Goal: Task Accomplishment & Management: Complete application form

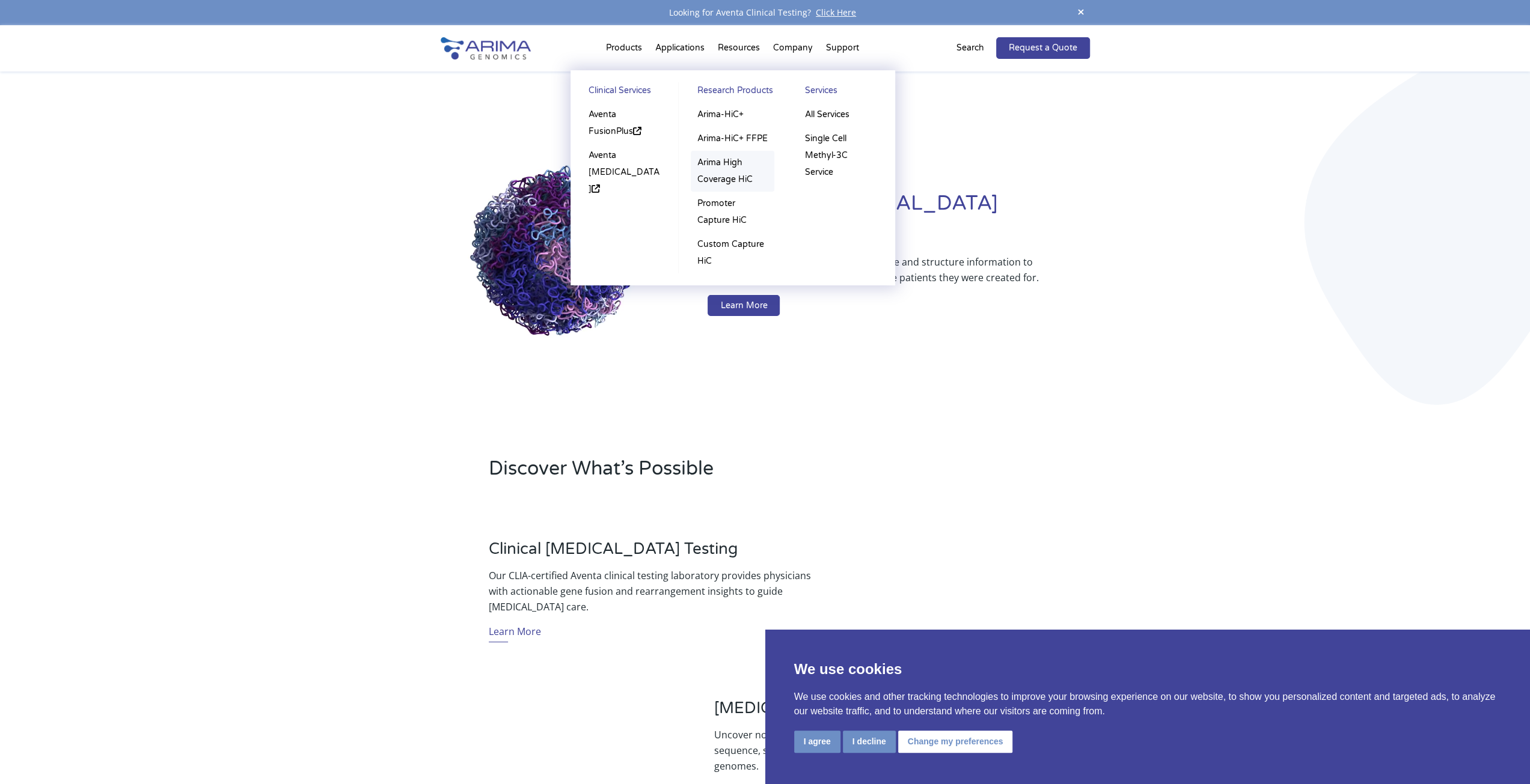
click at [756, 183] on link "Arima High Coverage HiC" at bounding box center [732, 171] width 83 height 41
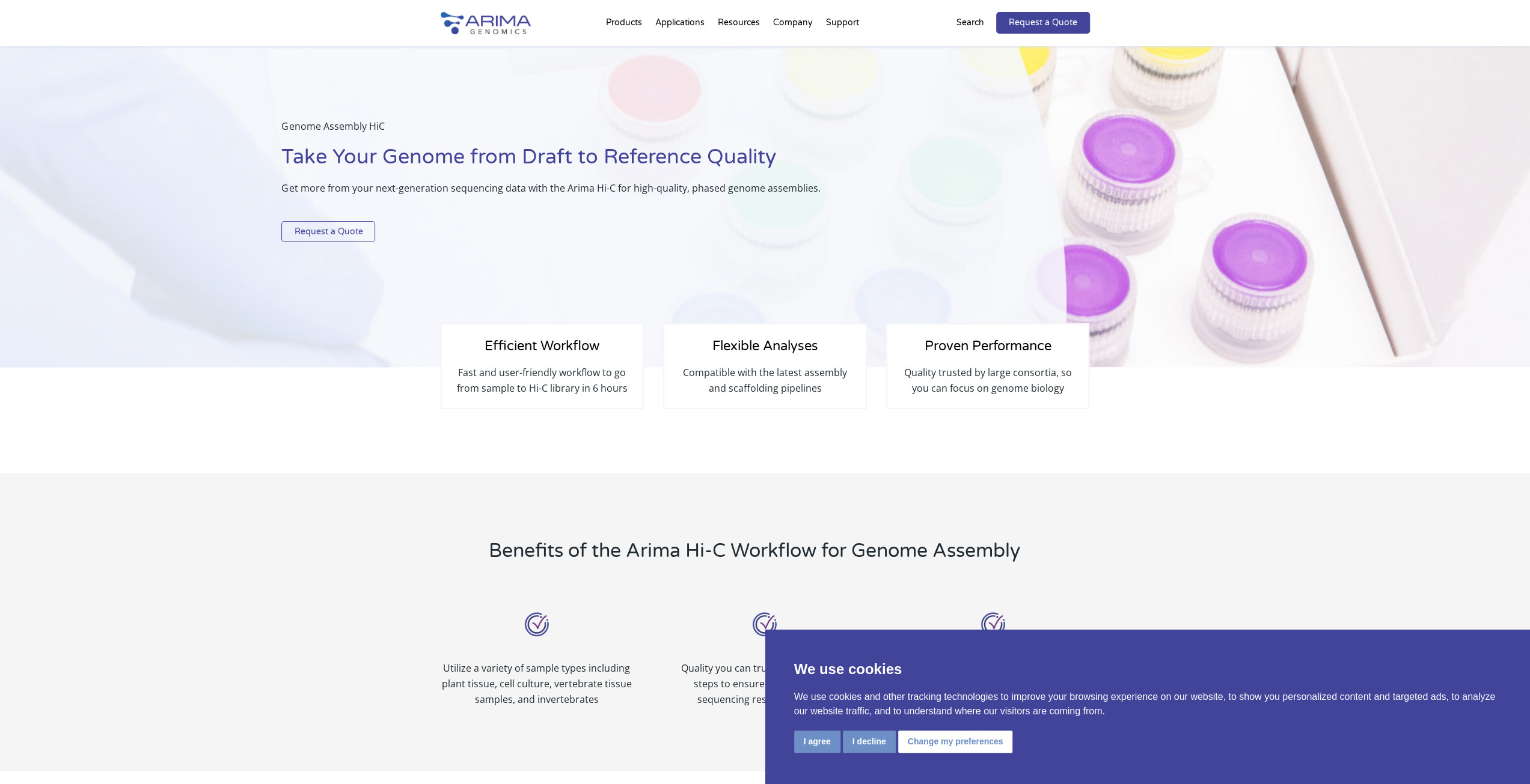
click at [357, 238] on link "Request a Quote" at bounding box center [328, 231] width 94 height 21
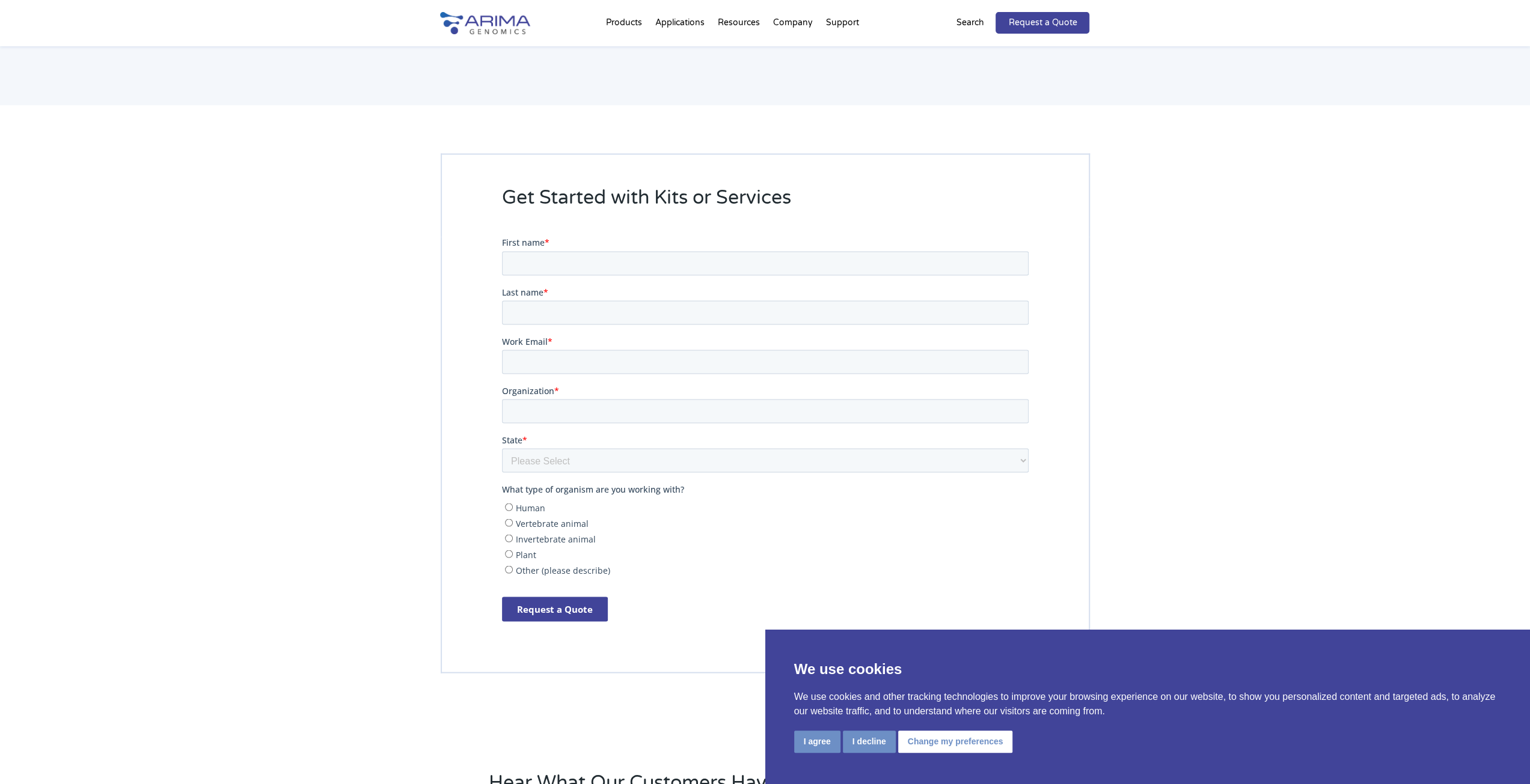
scroll to position [2143, 0]
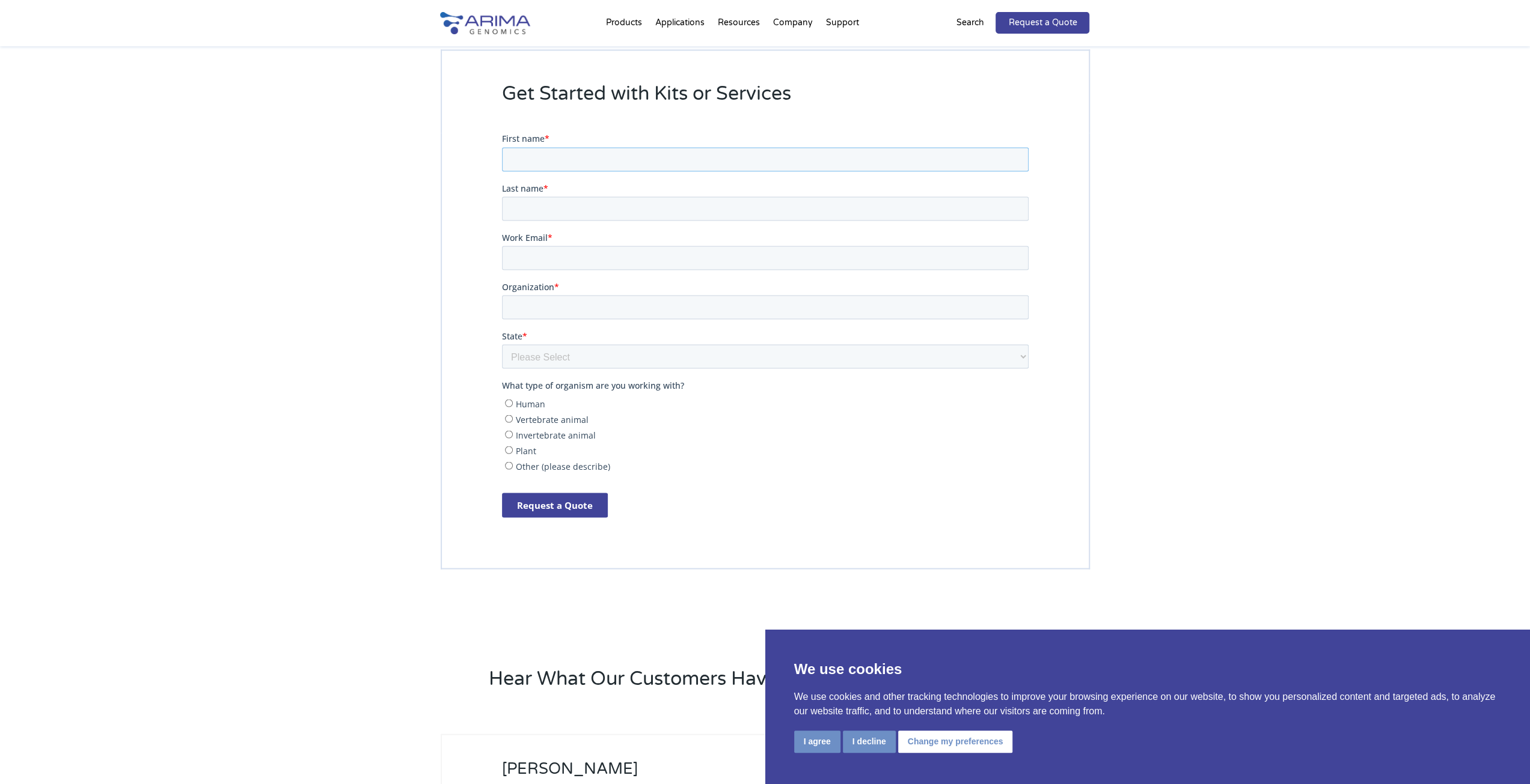
click at [584, 147] on input "First name *" at bounding box center [765, 159] width 526 height 24
type input "Changhan"
type input "Yoon"
type input "c"
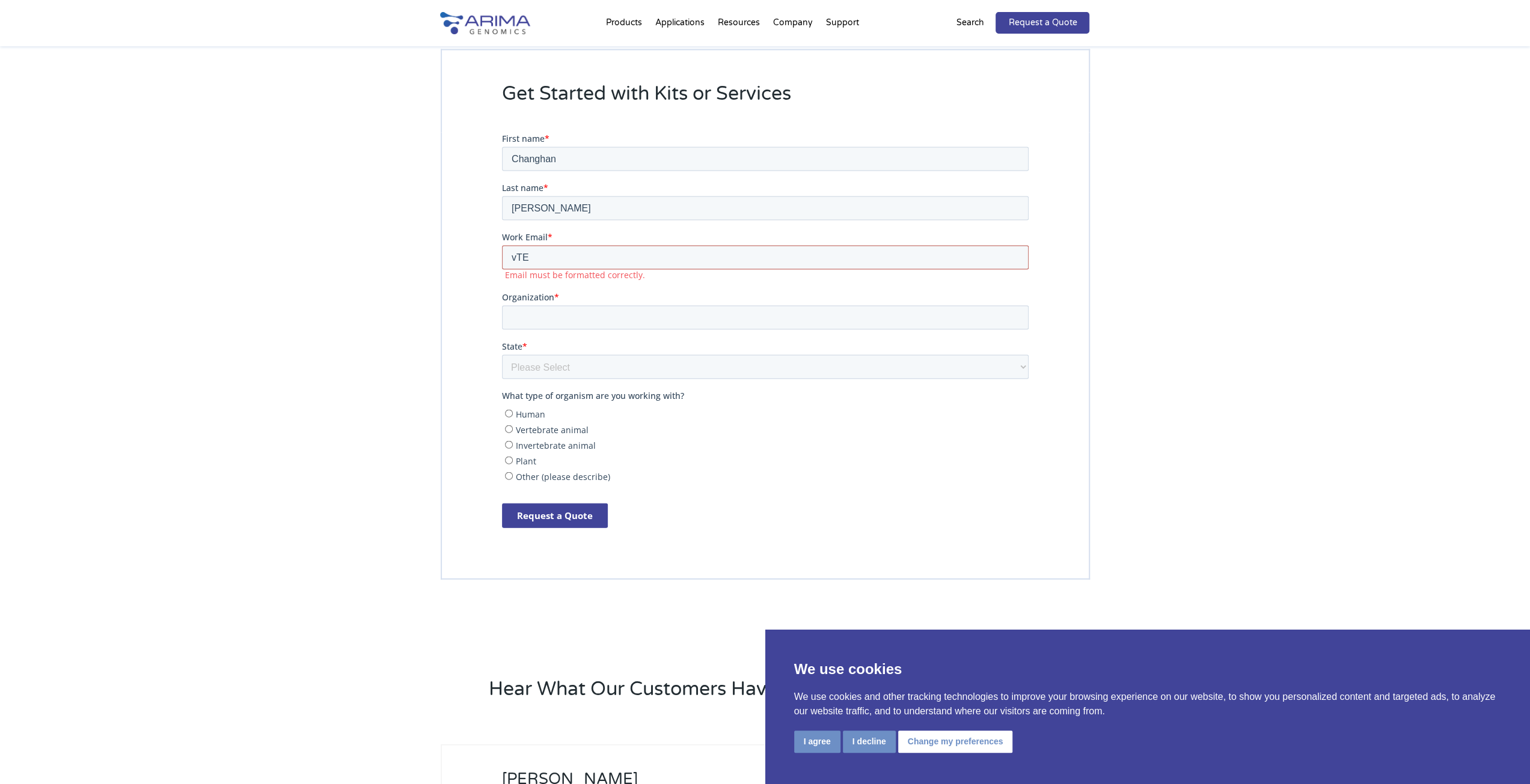
type input "vTEDDY@unist.ac.kr"
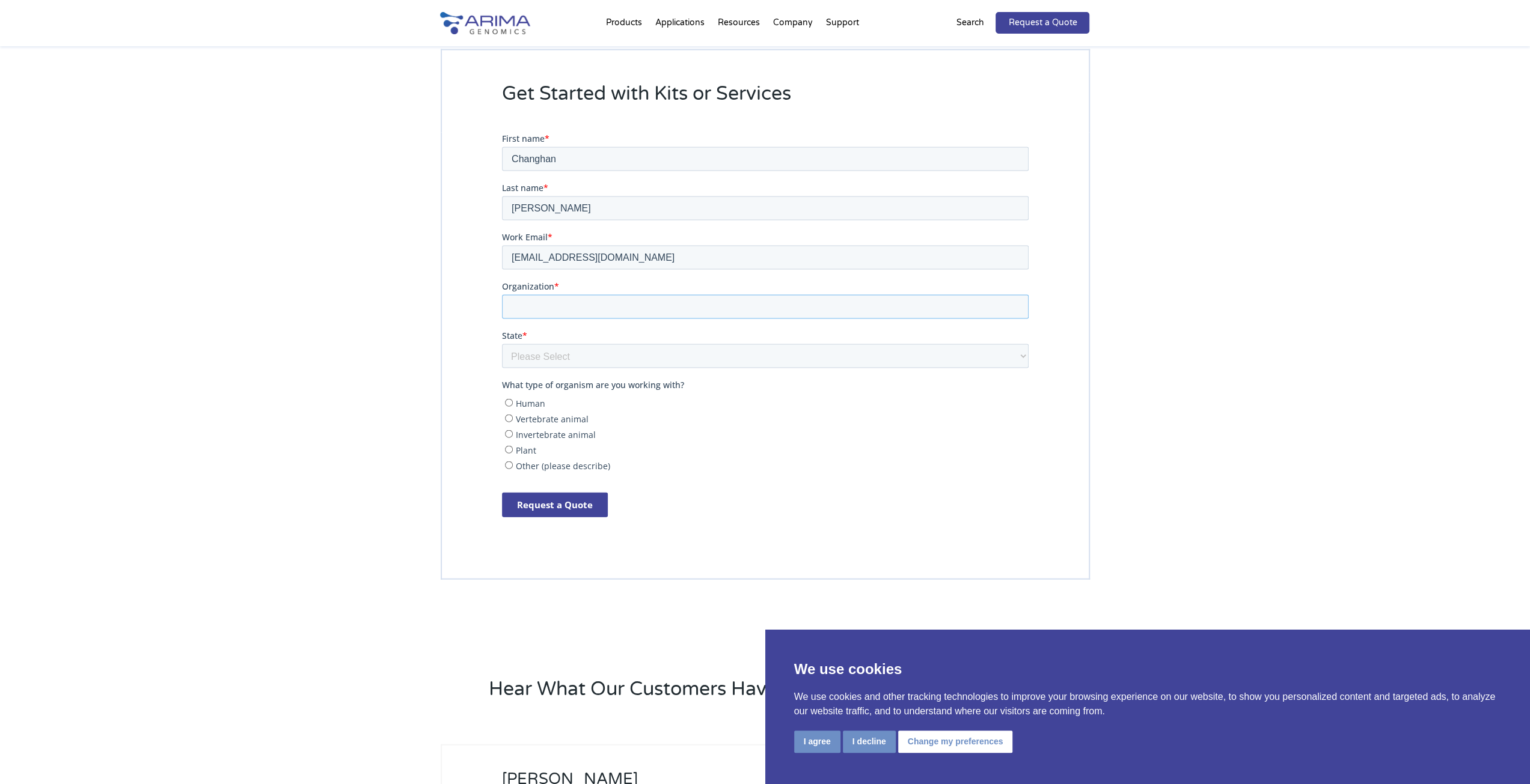
click at [541, 300] on input "Organization *" at bounding box center [765, 307] width 526 height 24
type input "UNIST"
click at [537, 364] on select "Please Select Other/Non-US Alabama Alaska Arizona Arkansas California Colorado …" at bounding box center [765, 356] width 526 height 24
select select "Other/Non-US"
click at [501, 344] on select "Please Select Other/Non-US Alabama Alaska Arizona Arkansas California Colorado …" at bounding box center [765, 356] width 526 height 24
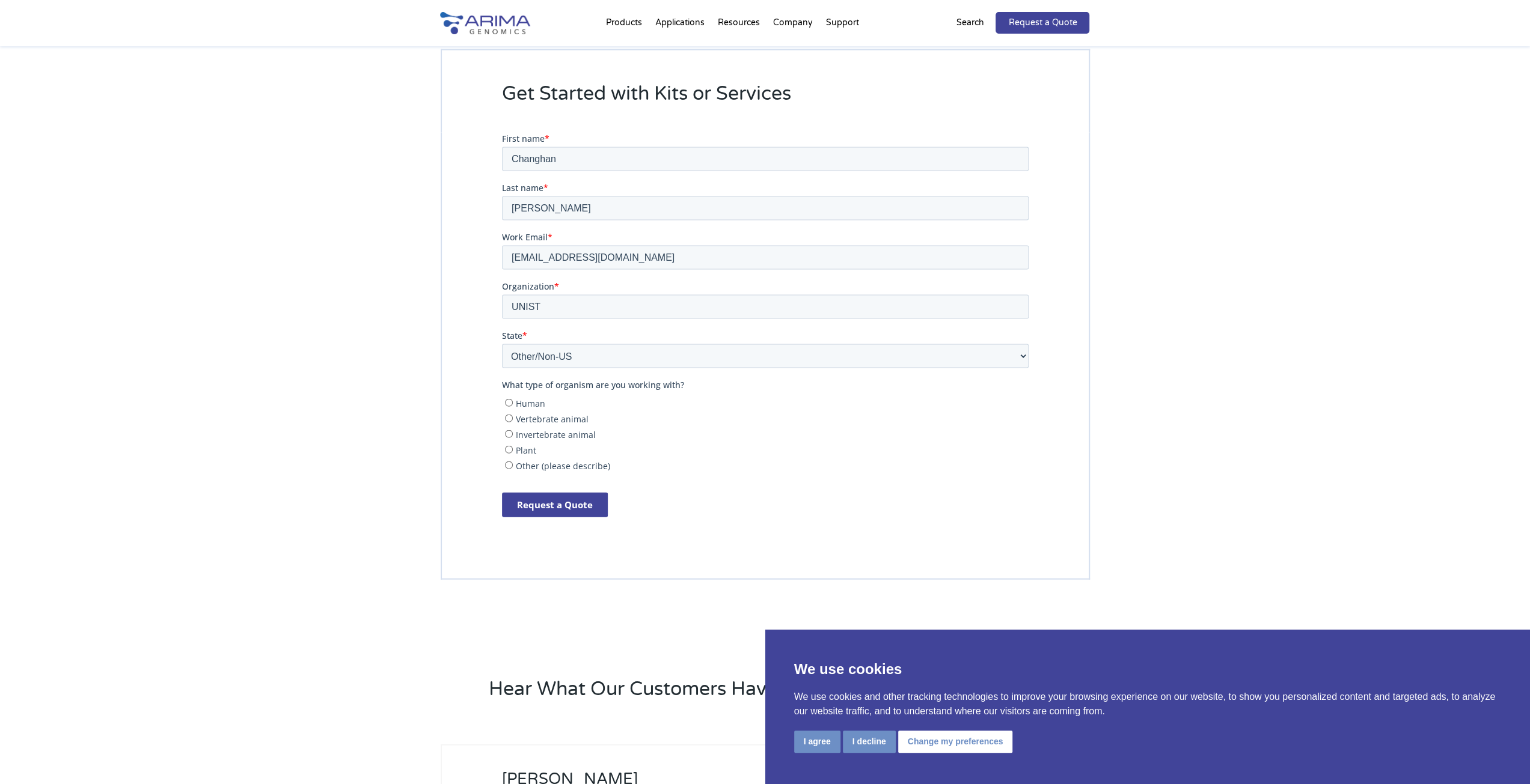
click at [513, 399] on label "Human" at bounding box center [765, 402] width 524 height 12
click at [513, 399] on input "Human" at bounding box center [507, 401] width 8 height 8
radio input "true"
click at [523, 504] on input "Request a Quote" at bounding box center [554, 505] width 106 height 25
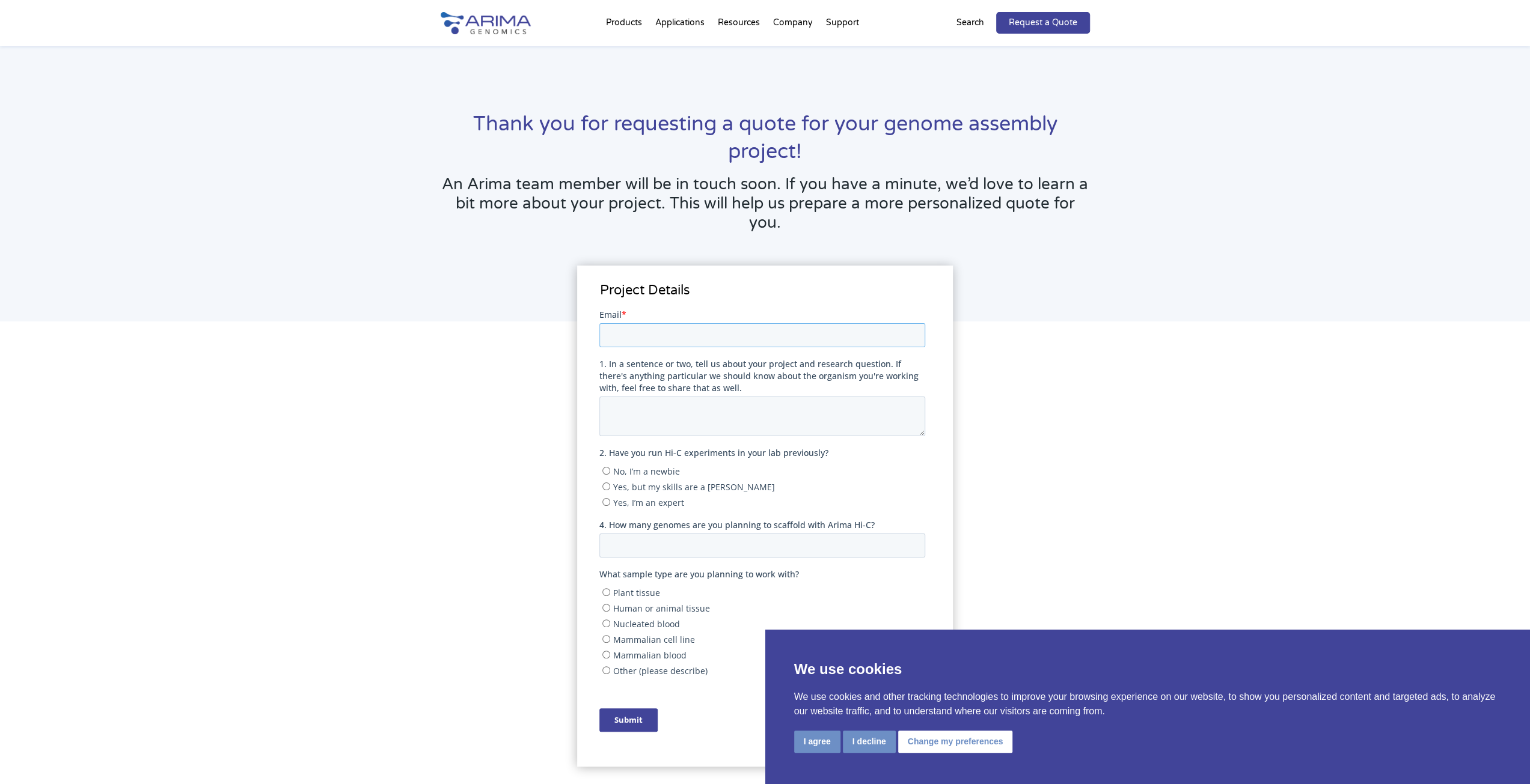
click at [642, 330] on input "Email *" at bounding box center [762, 334] width 326 height 24
type input "vTEDDY@unist.ac.kr"
drag, startPoint x: 679, startPoint y: 370, endPoint x: 719, endPoint y: 380, distance: 41.2
click at [719, 380] on span "1. In a sentence or two, tell us about your project and research question. If t…" at bounding box center [759, 375] width 319 height 35
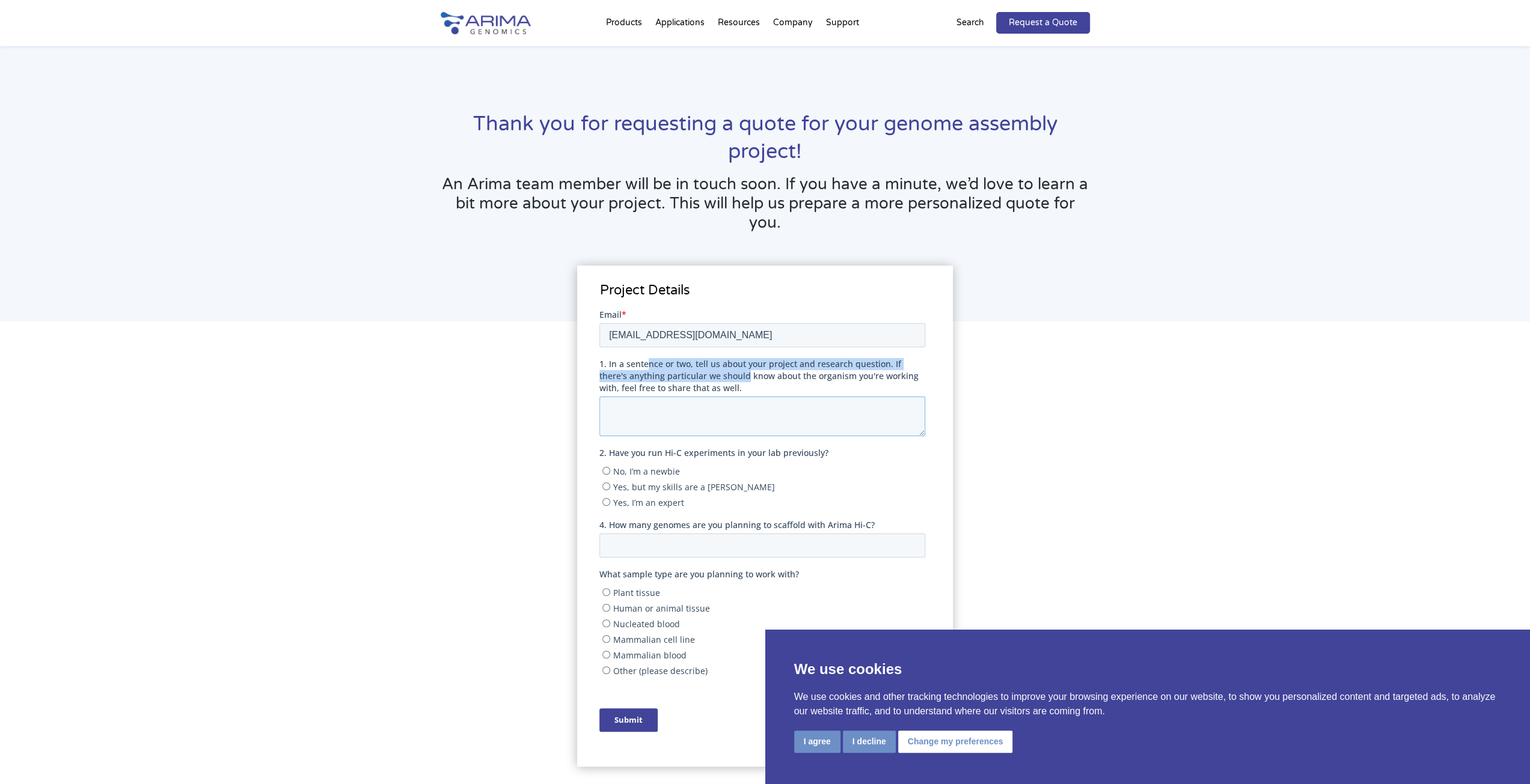
click at [719, 396] on textarea "1. In a sentence or two, tell us about your project and research question. If t…" at bounding box center [762, 416] width 326 height 40
drag, startPoint x: 704, startPoint y: 384, endPoint x: 732, endPoint y: 358, distance: 38.2
click at [732, 358] on label "1. In a sentence or two, tell us about your project and research question. If t…" at bounding box center [765, 376] width 330 height 36
click at [708, 364] on span "1. In a sentence or two, tell us about your project and research question. If t…" at bounding box center [759, 375] width 319 height 35
click at [708, 396] on textarea "1. In a sentence or two, tell us about your project and research question. If t…" at bounding box center [762, 416] width 326 height 40
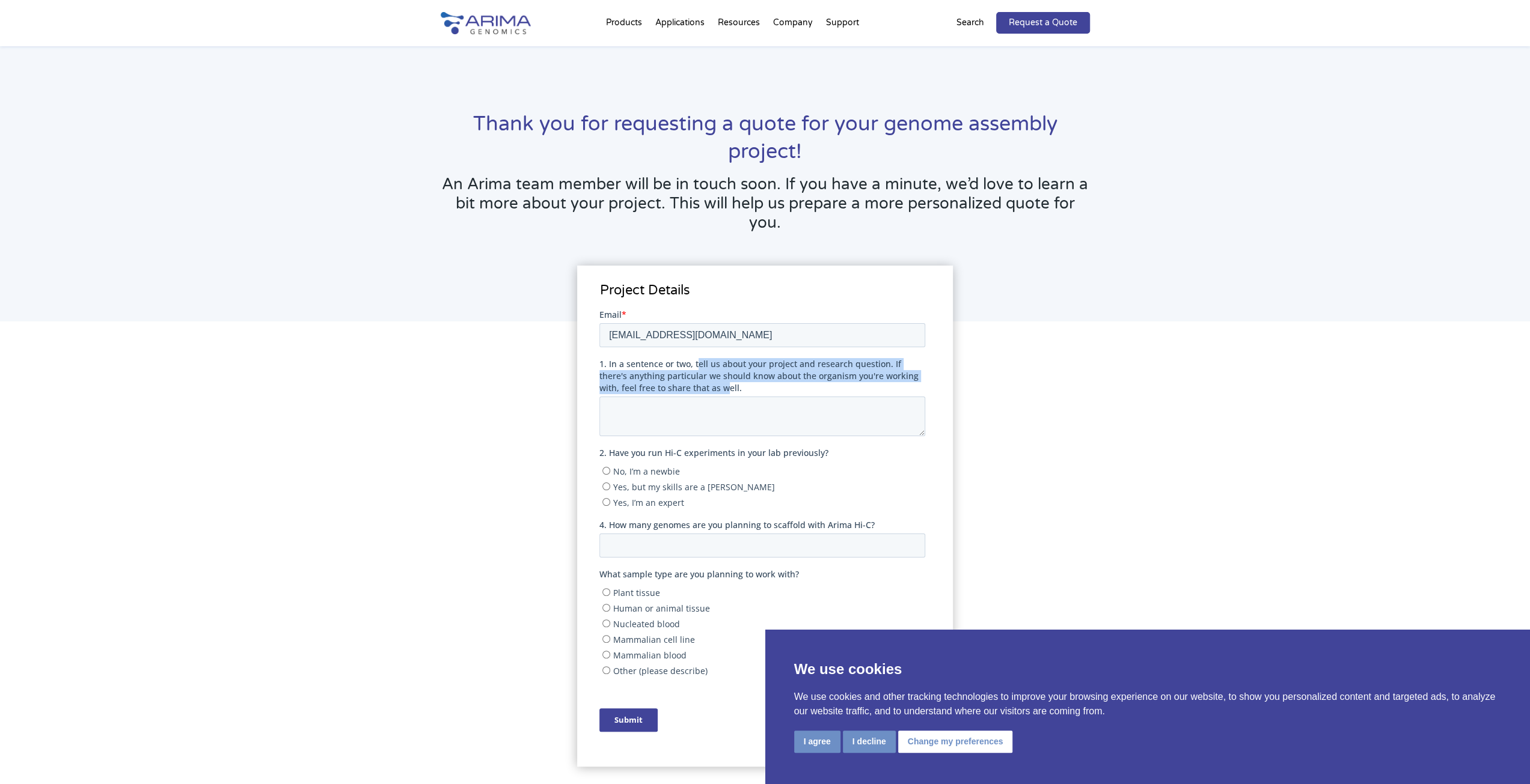
drag, startPoint x: 700, startPoint y: 363, endPoint x: 689, endPoint y: 383, distance: 22.8
click at [689, 383] on span "1. In a sentence or two, tell us about your project and research question. If t…" at bounding box center [759, 375] width 319 height 35
click at [689, 396] on textarea "1. In a sentence or two, tell us about your project and research question. If t…" at bounding box center [762, 416] width 326 height 40
drag, startPoint x: 688, startPoint y: 386, endPoint x: 710, endPoint y: 364, distance: 31.1
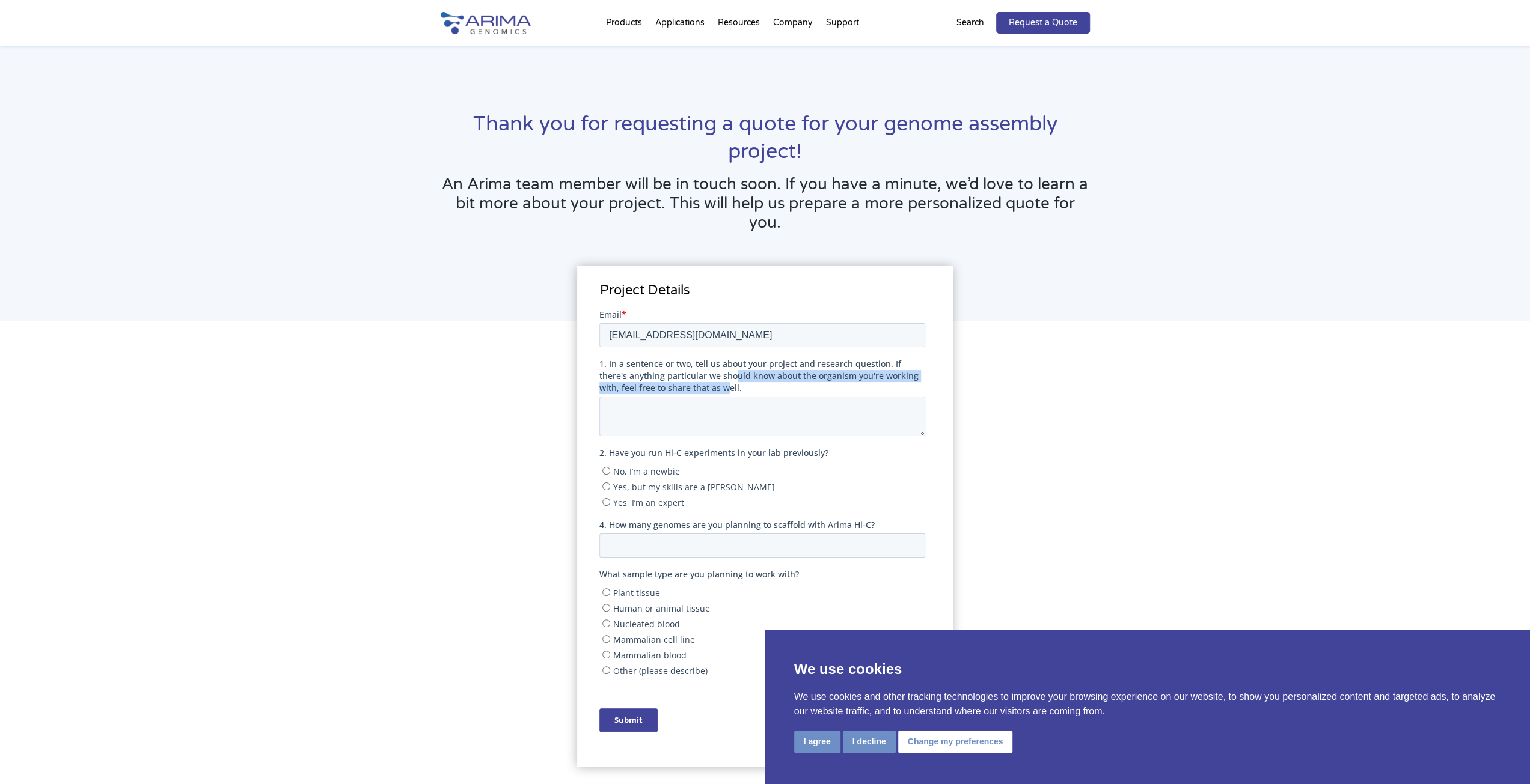
click at [710, 365] on span "1. In a sentence or two, tell us about your project and research question. If t…" at bounding box center [759, 375] width 319 height 35
drag, startPoint x: 701, startPoint y: 363, endPoint x: 691, endPoint y: 388, distance: 26.9
click at [691, 388] on span "1. In a sentence or two, tell us about your project and research question. If t…" at bounding box center [759, 375] width 319 height 35
click at [691, 396] on textarea "1. In a sentence or two, tell us about your project and research question. If t…" at bounding box center [762, 416] width 326 height 40
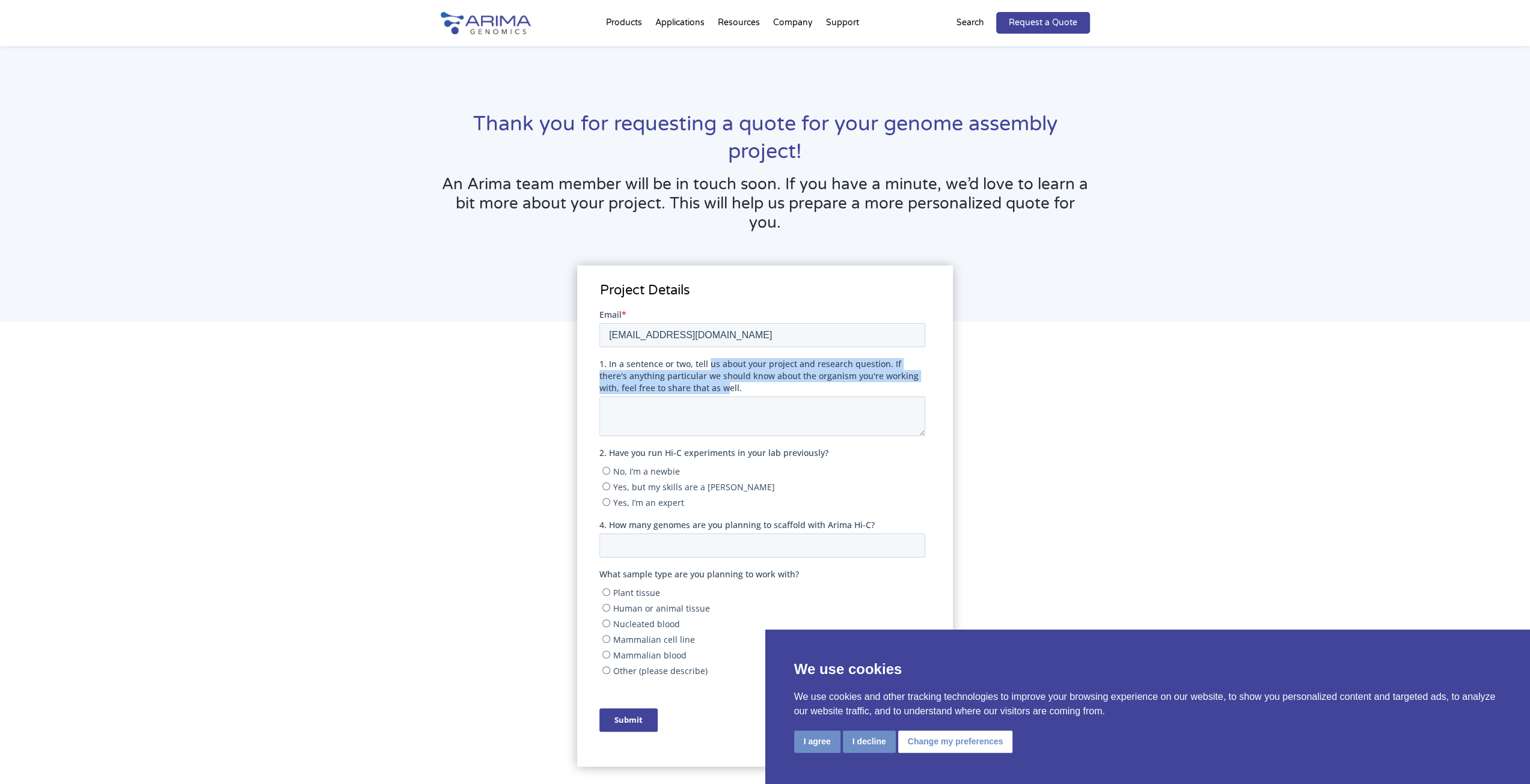
drag, startPoint x: 690, startPoint y: 389, endPoint x: 712, endPoint y: 360, distance: 36.4
click at [712, 360] on span "1. In a sentence or two, tell us about your project and research question. If t…" at bounding box center [759, 375] width 319 height 35
drag, startPoint x: 704, startPoint y: 362, endPoint x: 685, endPoint y: 389, distance: 33.0
click at [685, 389] on span "1. In a sentence or two, tell us about your project and research question. If t…" at bounding box center [759, 375] width 319 height 35
drag, startPoint x: 686, startPoint y: 389, endPoint x: 709, endPoint y: 364, distance: 34.0
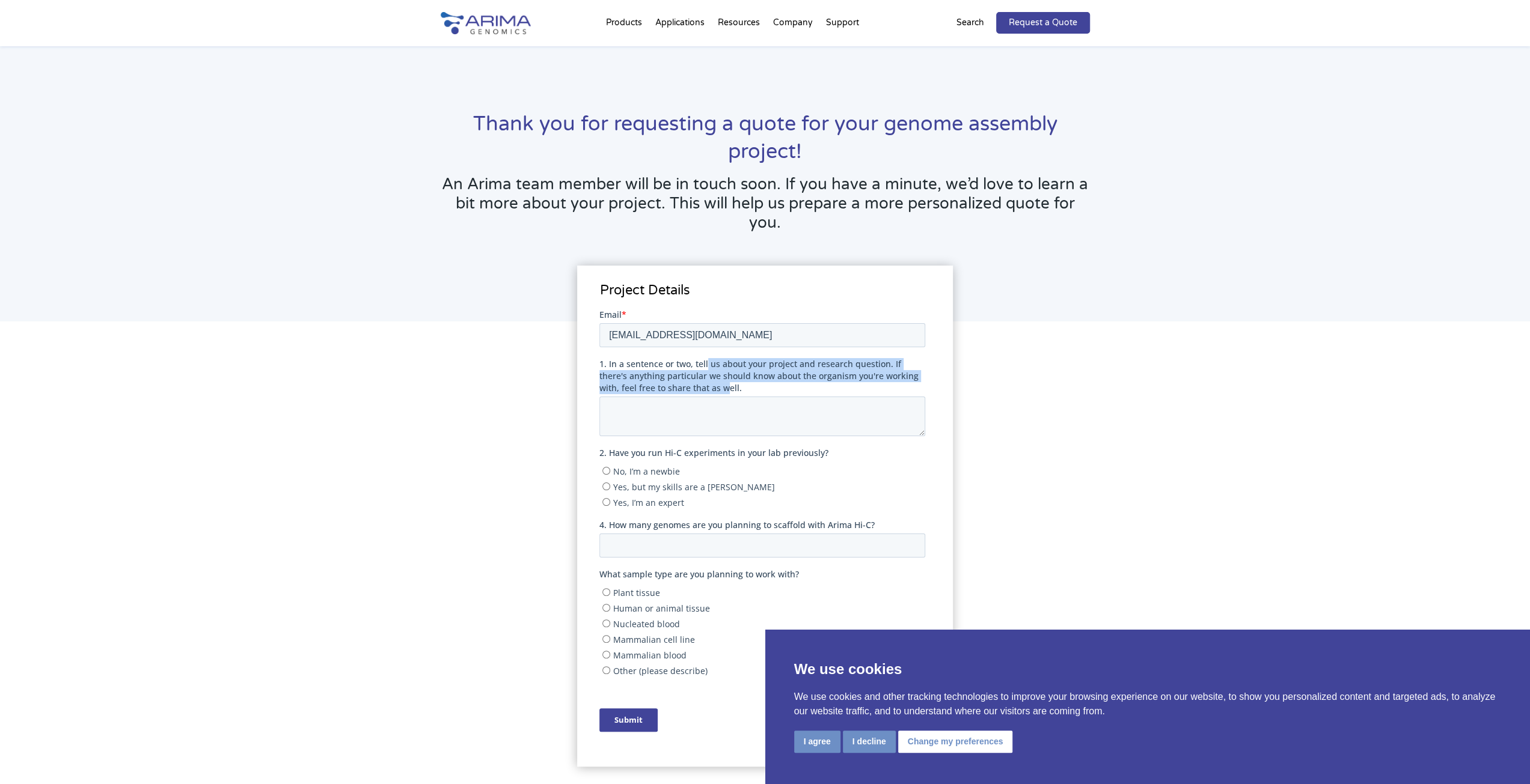
click at [709, 364] on span "1. In a sentence or two, tell us about your project and research question. If t…" at bounding box center [759, 375] width 319 height 35
drag, startPoint x: 698, startPoint y: 364, endPoint x: 690, endPoint y: 384, distance: 21.5
click at [690, 384] on span "1. In a sentence or two, tell us about your project and research question. If t…" at bounding box center [759, 375] width 319 height 35
click at [690, 396] on textarea "1. In a sentence or two, tell us about your project and research question. If t…" at bounding box center [762, 416] width 326 height 40
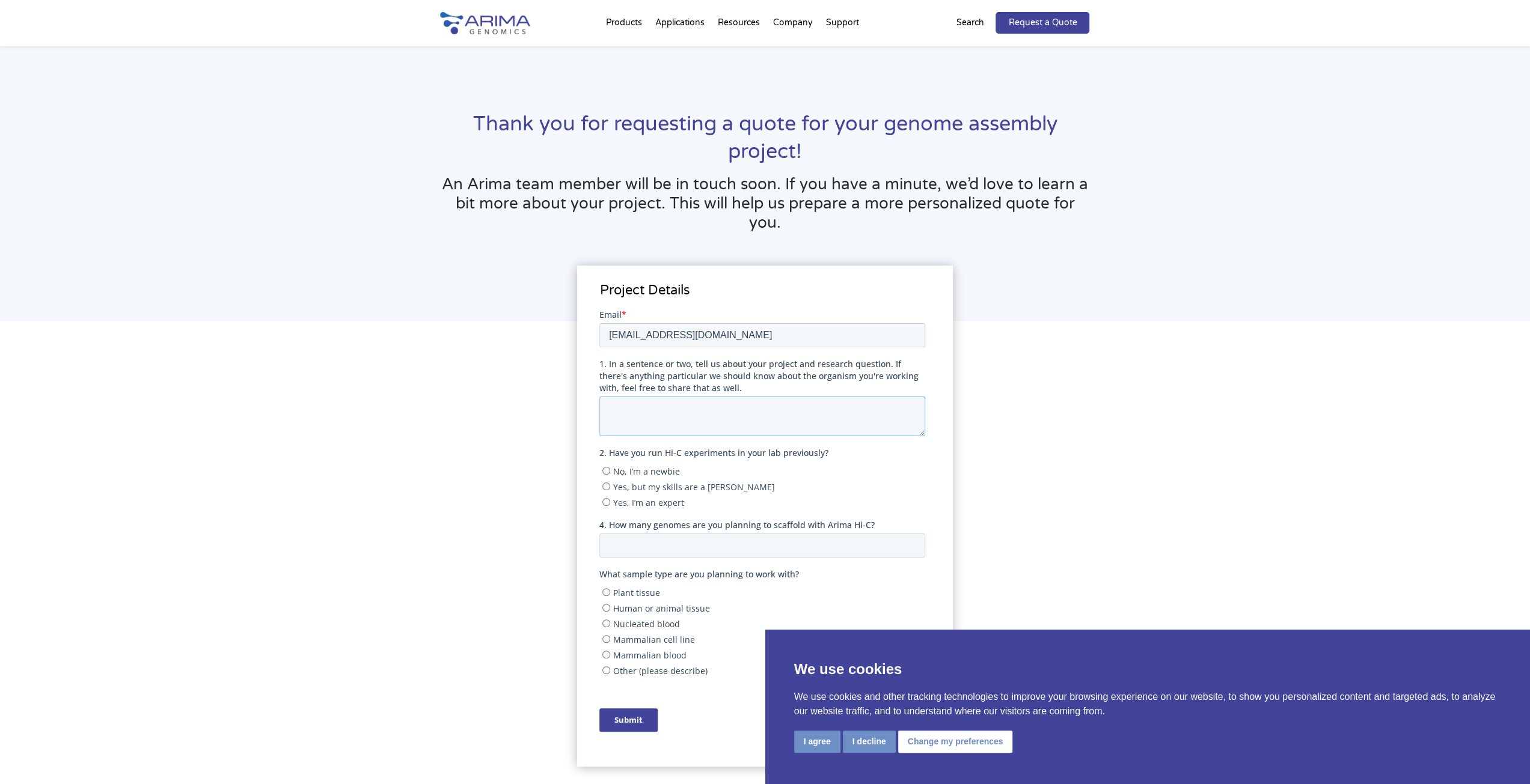
scroll to position [60, 0]
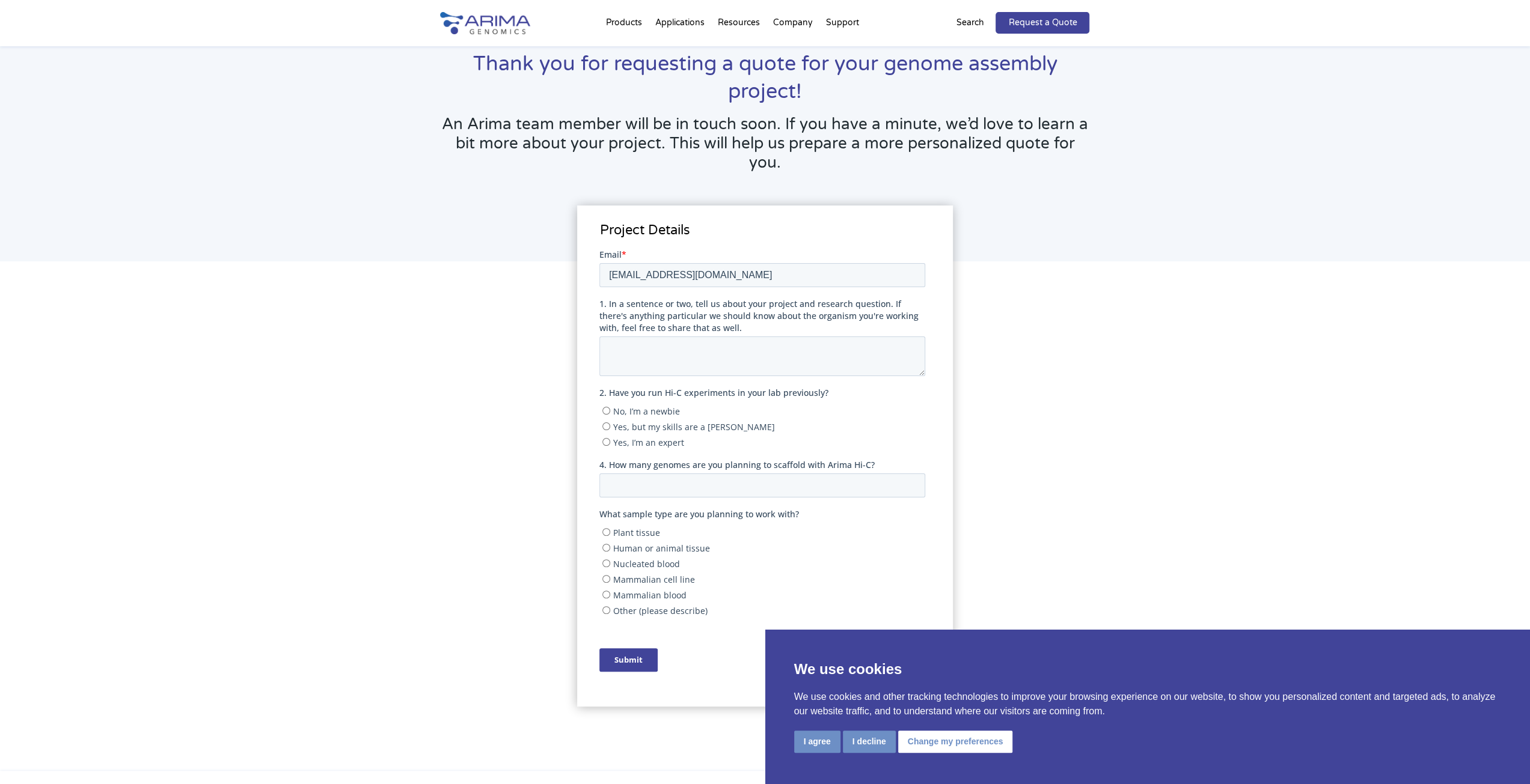
click at [640, 427] on span "Yes, but my skills are a little rusty" at bounding box center [694, 426] width 162 height 11
click at [611, 427] on input "Yes, but my skills are a little rusty" at bounding box center [605, 426] width 8 height 8
radio input "true"
drag, startPoint x: 616, startPoint y: 466, endPoint x: 850, endPoint y: 462, distance: 234.0
click at [850, 462] on span "4. How many genomes are you planning to scaffold with Arima Hi-C?" at bounding box center [737, 463] width 275 height 11
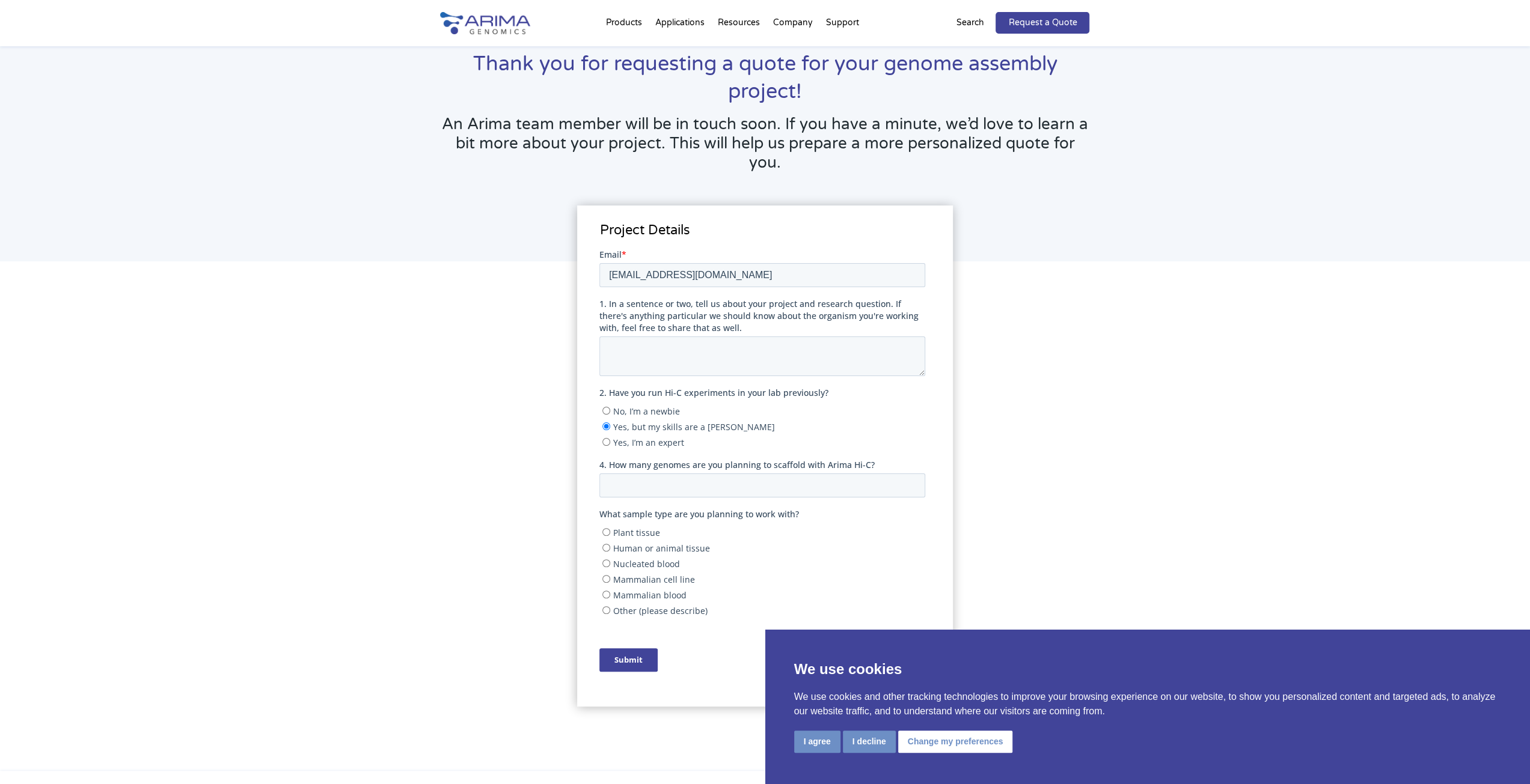
click at [856, 462] on span "4. How many genomes are you planning to scaffold with Arima Hi-C?" at bounding box center [737, 463] width 275 height 11
click at [856, 473] on input "4. How many genomes are you planning to scaffold with Arima Hi-C?" at bounding box center [762, 485] width 326 height 24
drag, startPoint x: 836, startPoint y: 467, endPoint x: 767, endPoint y: 467, distance: 69.0
click at [771, 467] on span "4. How many genomes are you planning to scaffold with Arima Hi-C?" at bounding box center [737, 463] width 275 height 11
drag, startPoint x: 673, startPoint y: 464, endPoint x: 774, endPoint y: 462, distance: 101.0
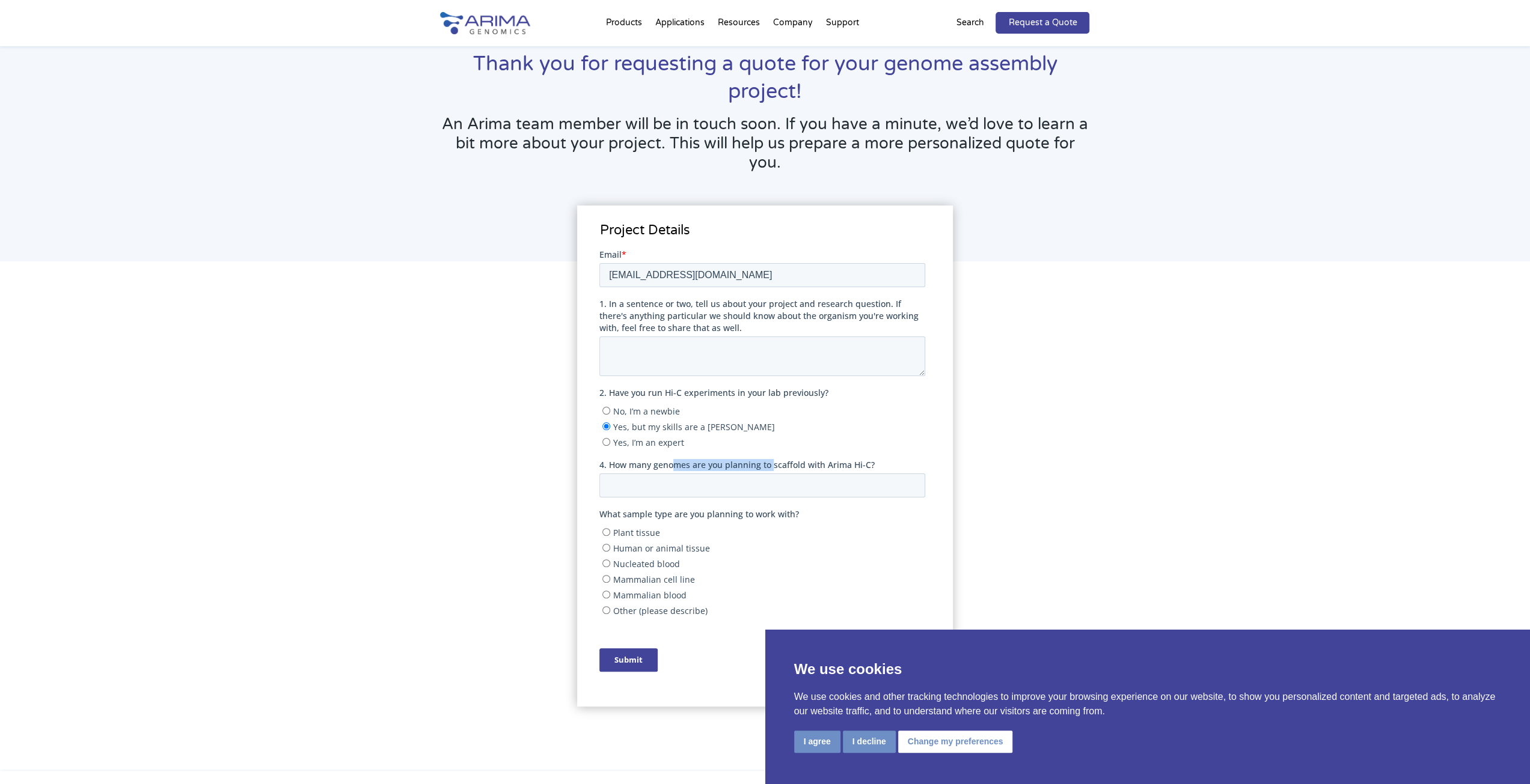
click at [774, 462] on span "4. How many genomes are you planning to scaffold with Arima Hi-C?" at bounding box center [737, 463] width 275 height 11
click at [774, 473] on input "4. How many genomes are you planning to scaffold with Arima Hi-C?" at bounding box center [762, 485] width 326 height 24
drag, startPoint x: 738, startPoint y: 462, endPoint x: 820, endPoint y: 458, distance: 82.1
click at [816, 458] on span "4. How many genomes are you planning to scaffold with Arima Hi-C?" at bounding box center [737, 463] width 275 height 11
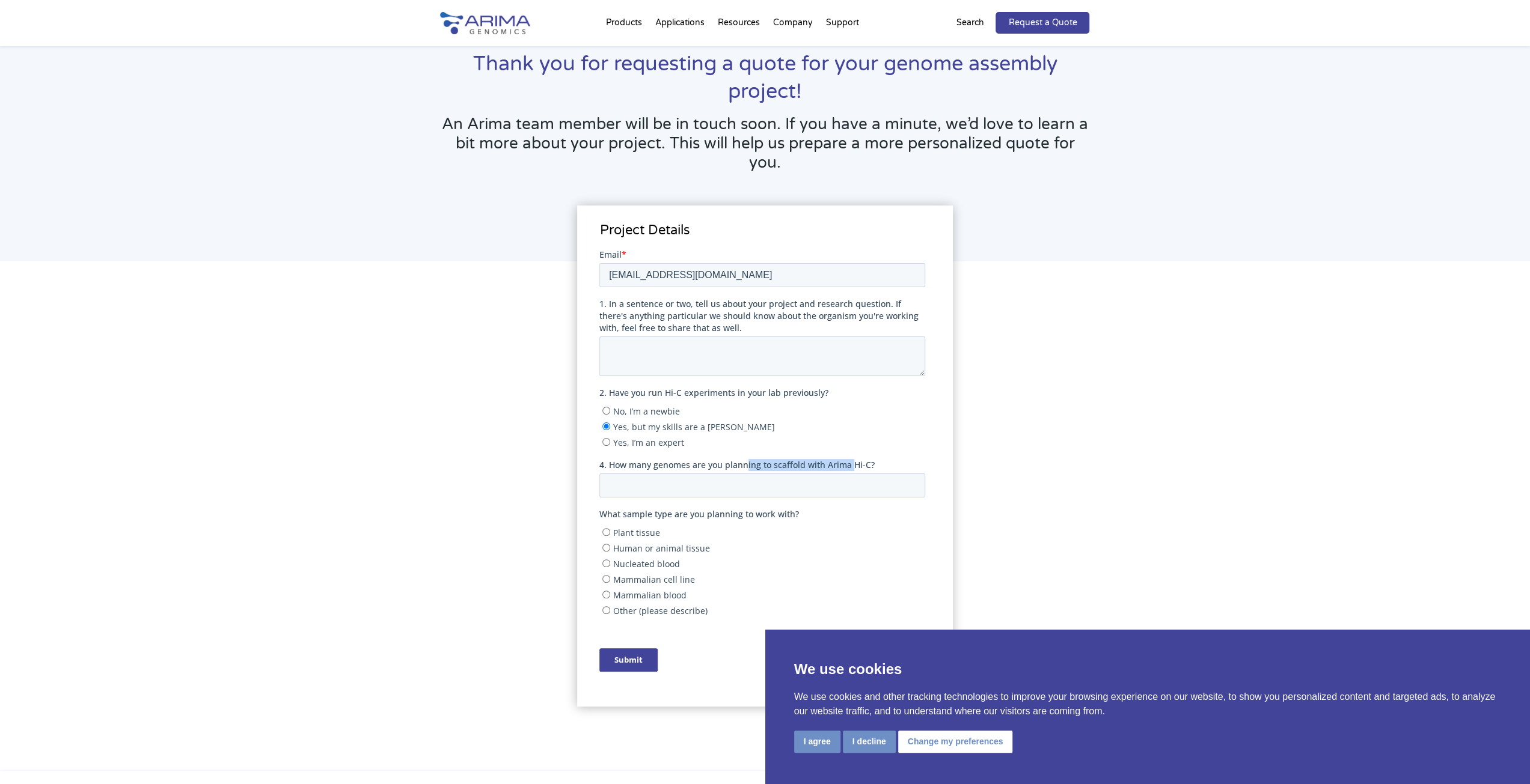
drag, startPoint x: 851, startPoint y: 462, endPoint x: 736, endPoint y: 464, distance: 115.0
click at [736, 464] on span "4. How many genomes are you planning to scaffold with Arima Hi-C?" at bounding box center [737, 463] width 275 height 11
drag, startPoint x: 697, startPoint y: 465, endPoint x: 776, endPoint y: 458, distance: 79.3
click at [776, 458] on span "4. How many genomes are you planning to scaffold with Arima Hi-C?" at bounding box center [737, 463] width 275 height 11
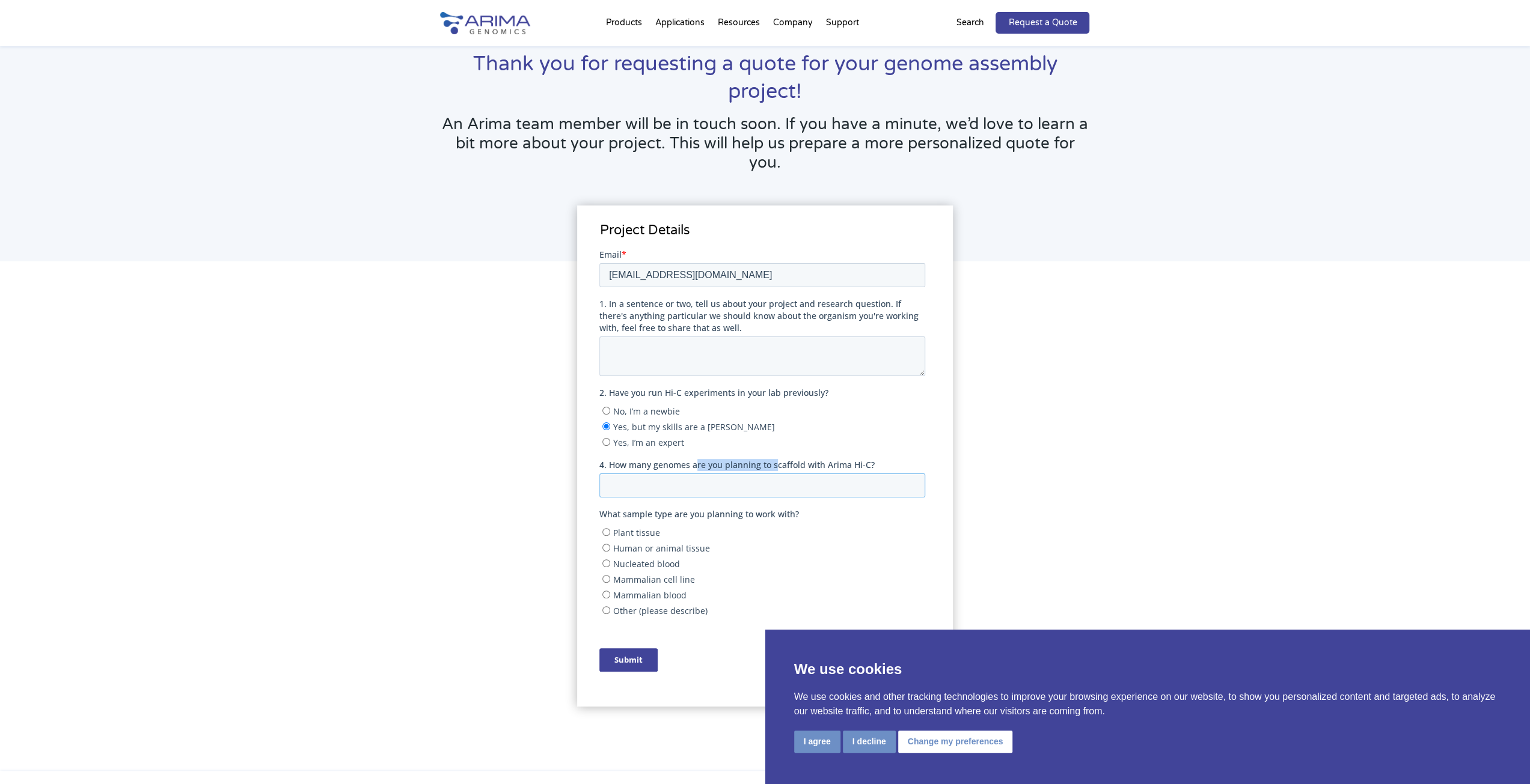
click at [776, 473] on input "4. How many genomes are you planning to scaffold with Arima Hi-C?" at bounding box center [762, 485] width 326 height 24
drag, startPoint x: 611, startPoint y: 462, endPoint x: 781, endPoint y: 464, distance: 170.0
click at [778, 466] on span "4. How many genomes are you planning to scaffold with Arima Hi-C?" at bounding box center [737, 463] width 275 height 11
click at [782, 464] on span "4. How many genomes are you planning to scaffold with Arima Hi-C?" at bounding box center [737, 463] width 275 height 11
click at [782, 473] on input "4. How many genomes are you planning to scaffold with Arima Hi-C?" at bounding box center [762, 485] width 326 height 24
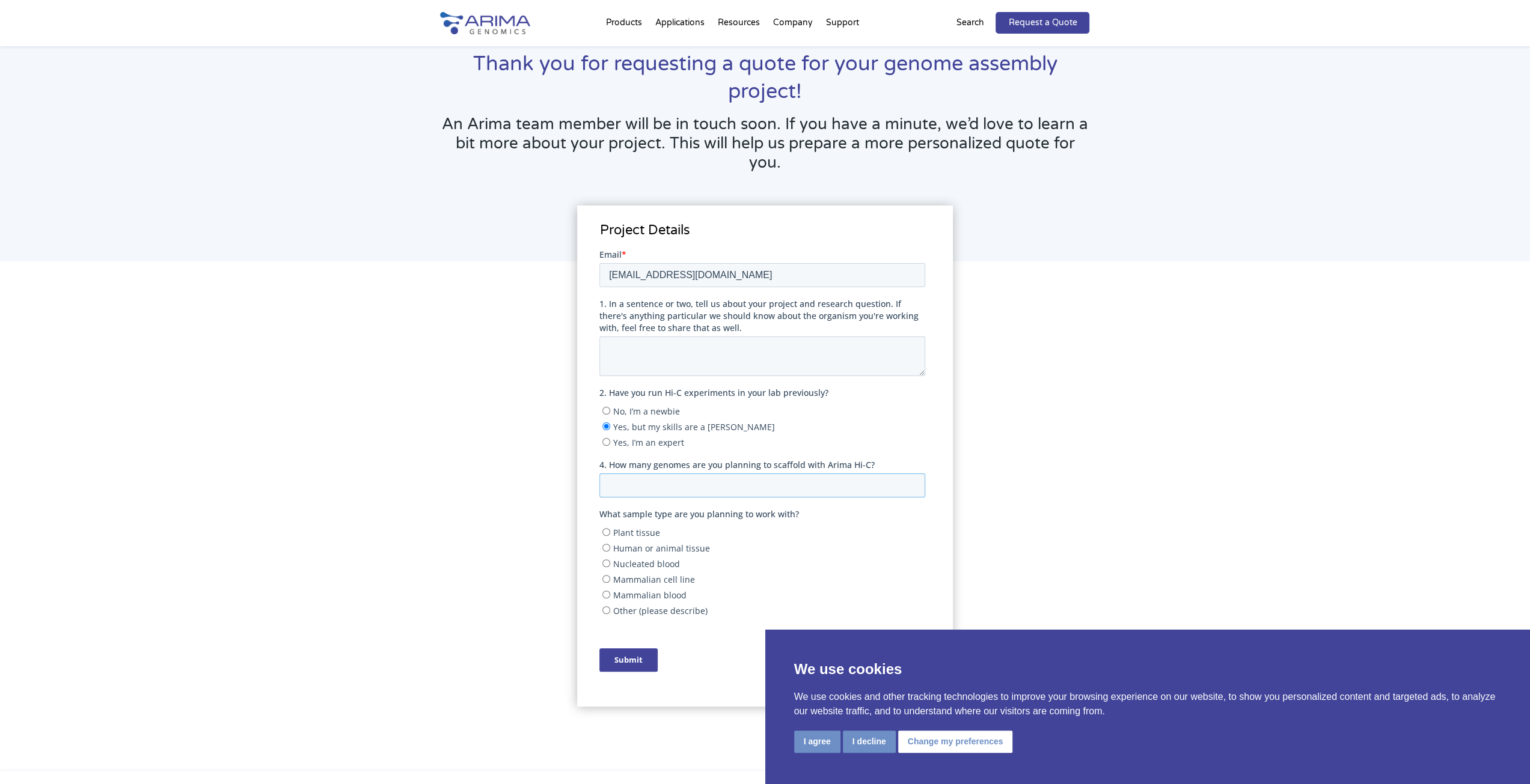
click at [739, 489] on input "4. How many genomes are you planning to scaffold with Arima Hi-C?" at bounding box center [762, 485] width 326 height 24
click at [906, 482] on input "4. How many genomes are you planning to scaffold with Arima Hi-C?" at bounding box center [762, 485] width 326 height 24
click at [916, 488] on input "-1" at bounding box center [762, 485] width 326 height 24
click at [915, 487] on input "-2" at bounding box center [762, 485] width 326 height 24
click at [911, 487] on input "-3" at bounding box center [762, 485] width 326 height 24
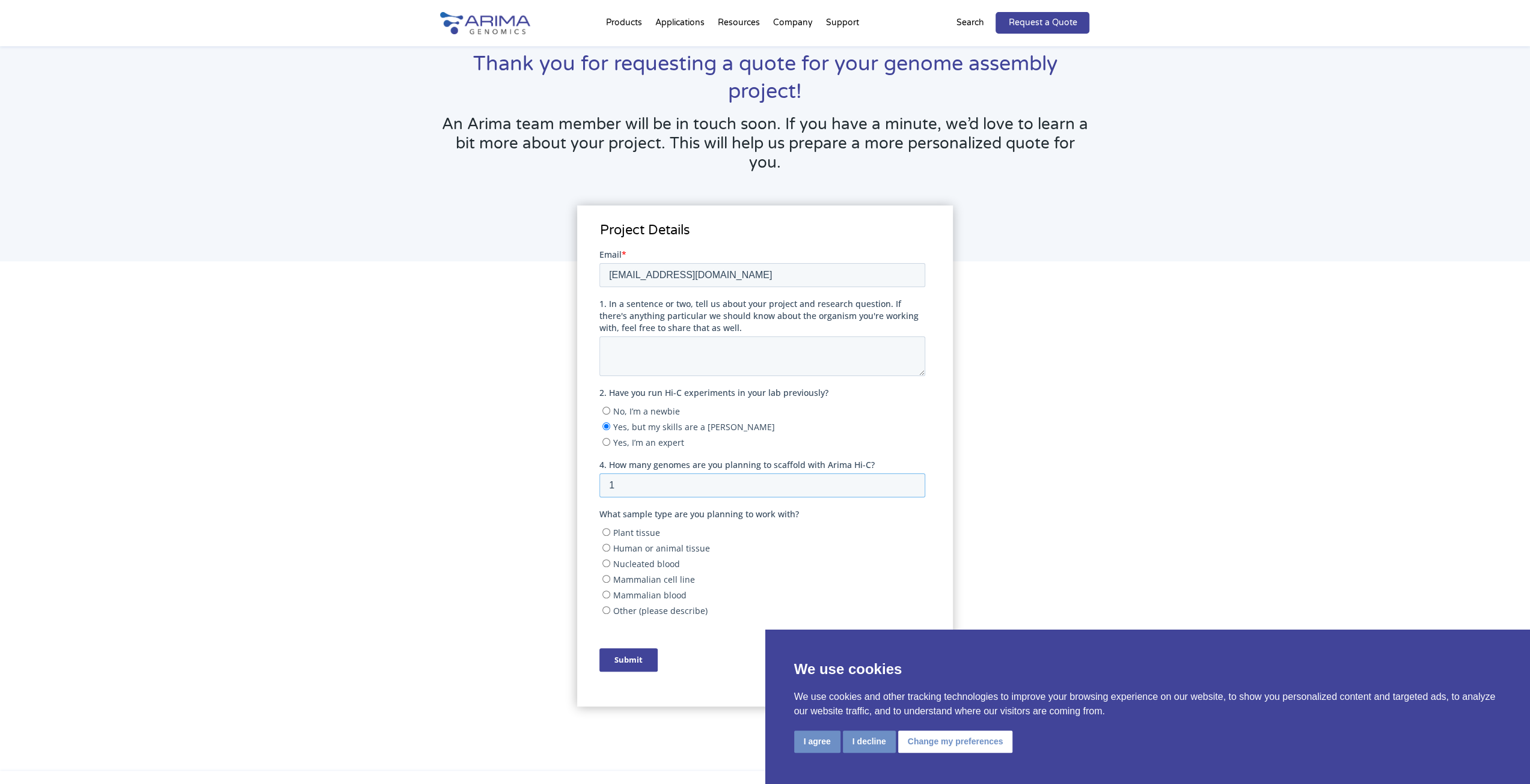
click at [912, 481] on input "1" at bounding box center [762, 485] width 326 height 24
click at [912, 481] on input "3" at bounding box center [762, 485] width 326 height 24
click at [912, 481] on input "4" at bounding box center [762, 485] width 326 height 24
click at [912, 481] on input "5" at bounding box center [762, 485] width 326 height 24
click at [912, 488] on input "4" at bounding box center [762, 485] width 326 height 24
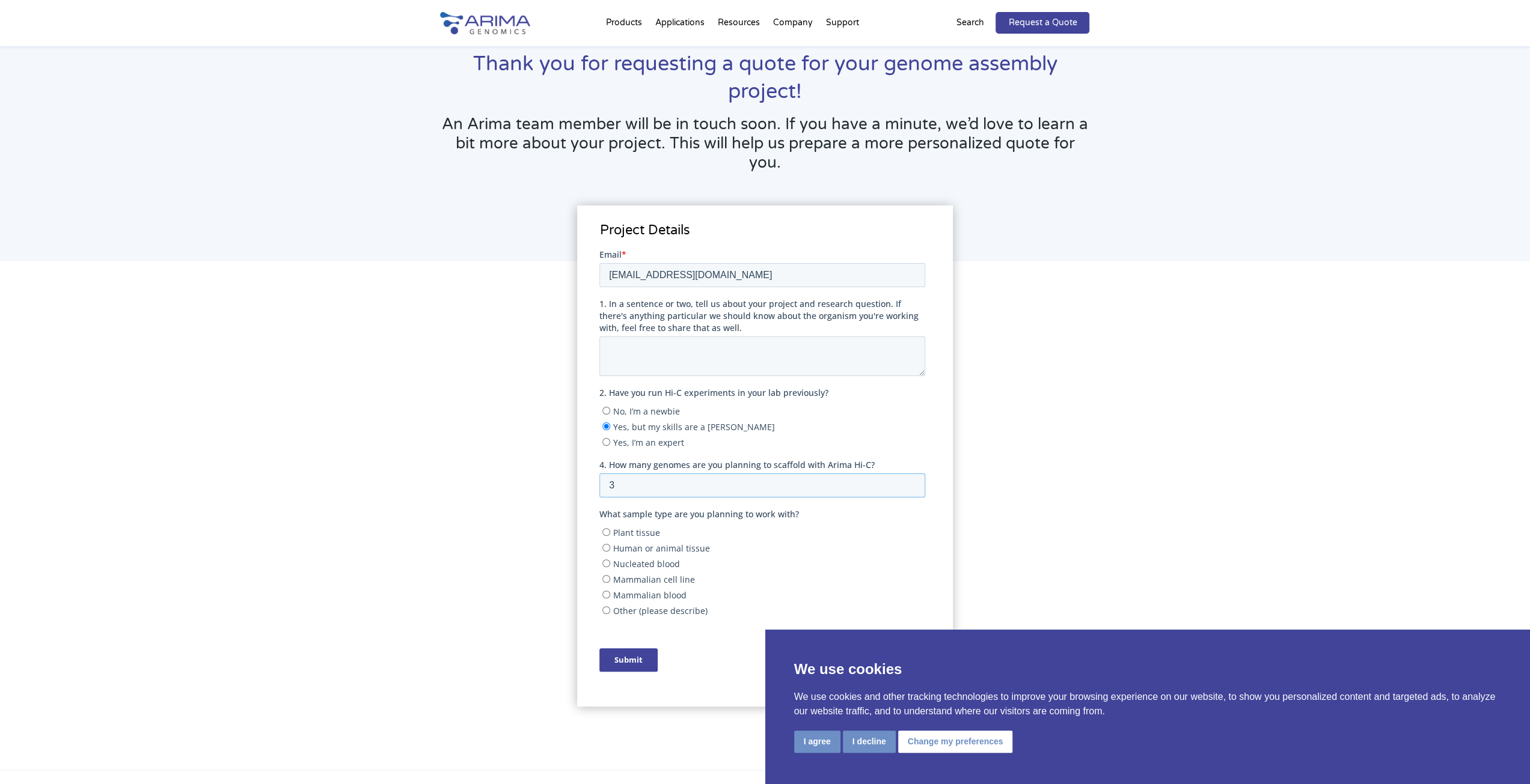
click at [912, 488] on input "3" at bounding box center [762, 485] width 326 height 24
click at [912, 488] on input "2" at bounding box center [762, 485] width 326 height 24
click at [912, 488] on input "1" at bounding box center [762, 485] width 326 height 24
type input "0"
click at [912, 488] on input "0" at bounding box center [762, 485] width 326 height 24
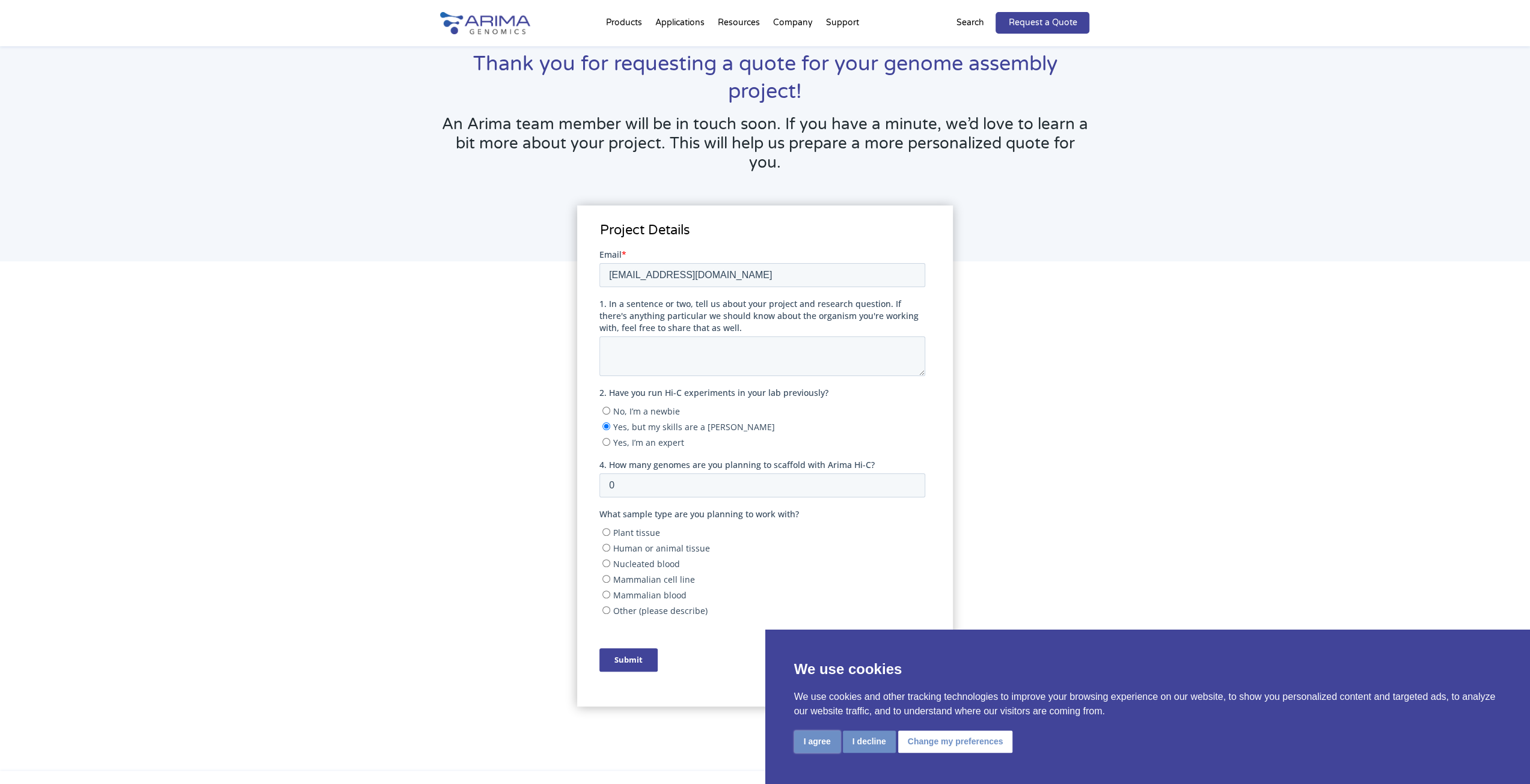
click at [828, 742] on button "I agree" at bounding box center [817, 742] width 46 height 22
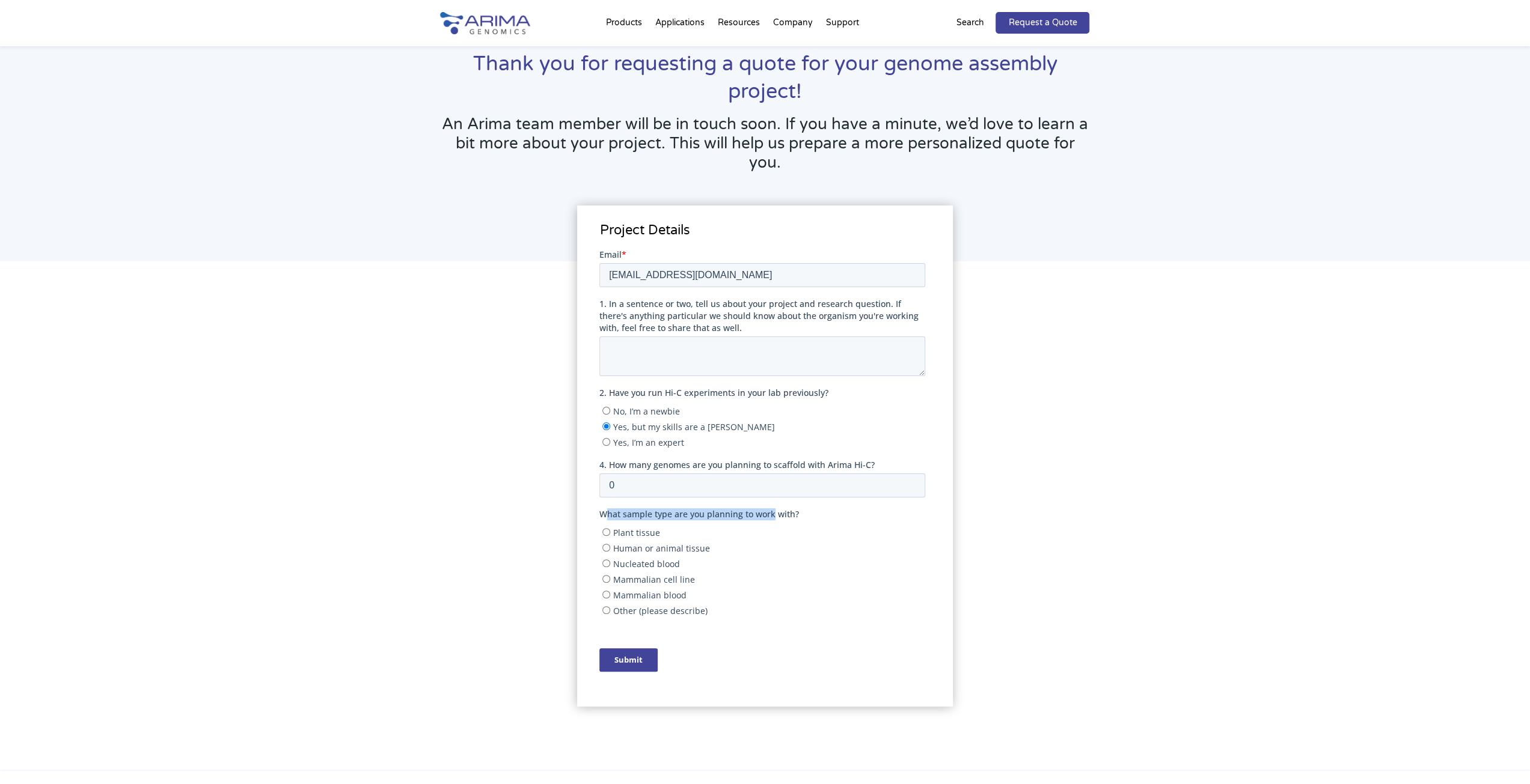
drag, startPoint x: 605, startPoint y: 516, endPoint x: 772, endPoint y: 510, distance: 167.1
click at [772, 510] on span "What sample type are you planning to work with?" at bounding box center [699, 513] width 200 height 11
click at [773, 510] on span "What sample type are you planning to work with?" at bounding box center [699, 513] width 200 height 11
click at [644, 546] on span "Human or animal tissue" at bounding box center [661, 548] width 97 height 11
click at [611, 546] on input "Human or animal tissue" at bounding box center [605, 547] width 8 height 8
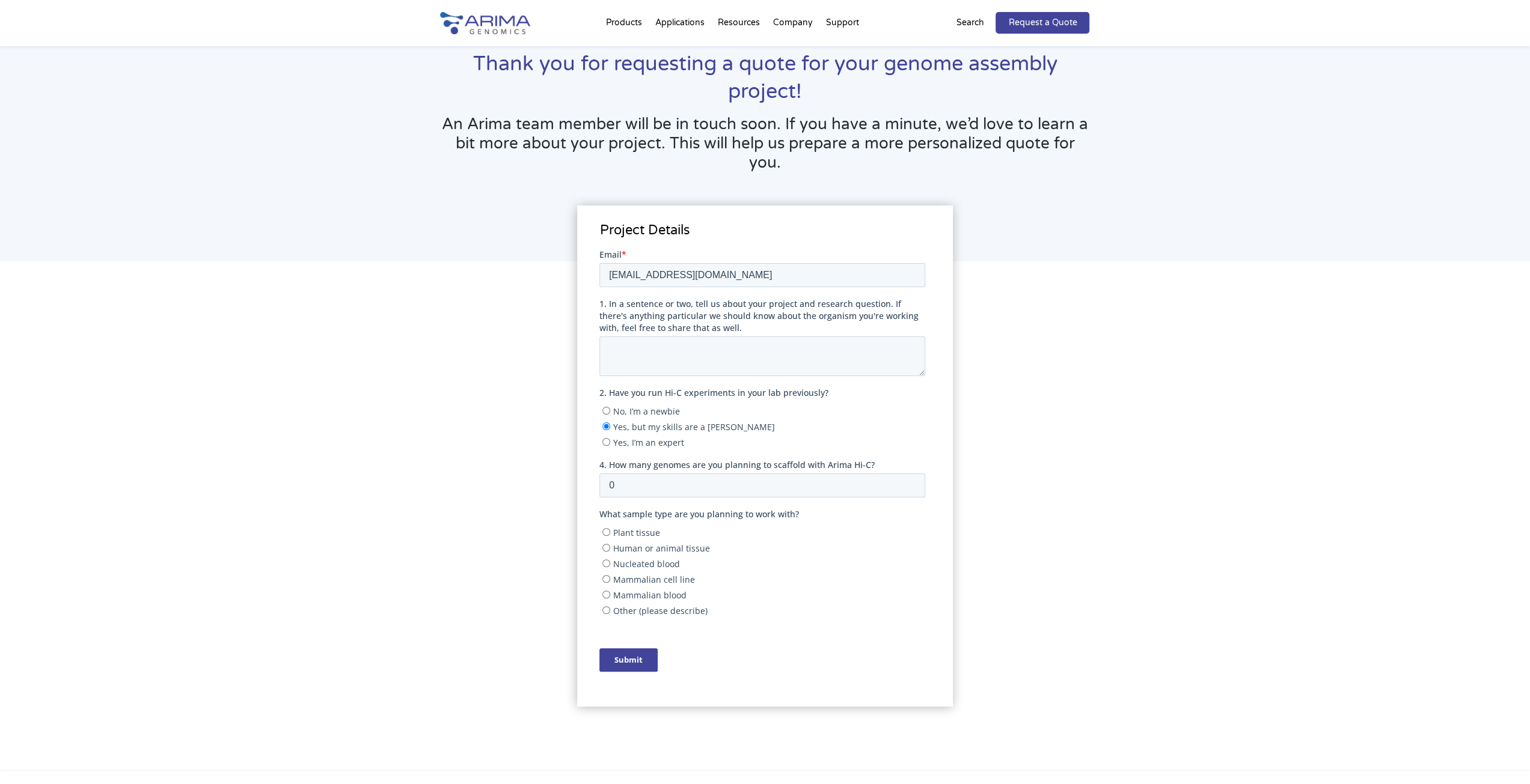
radio input "true"
click at [660, 354] on textarea "1. In a sentence or two, tell us about your project and research question. If t…" at bounding box center [762, 356] width 326 height 40
type textarea "We are planning to"
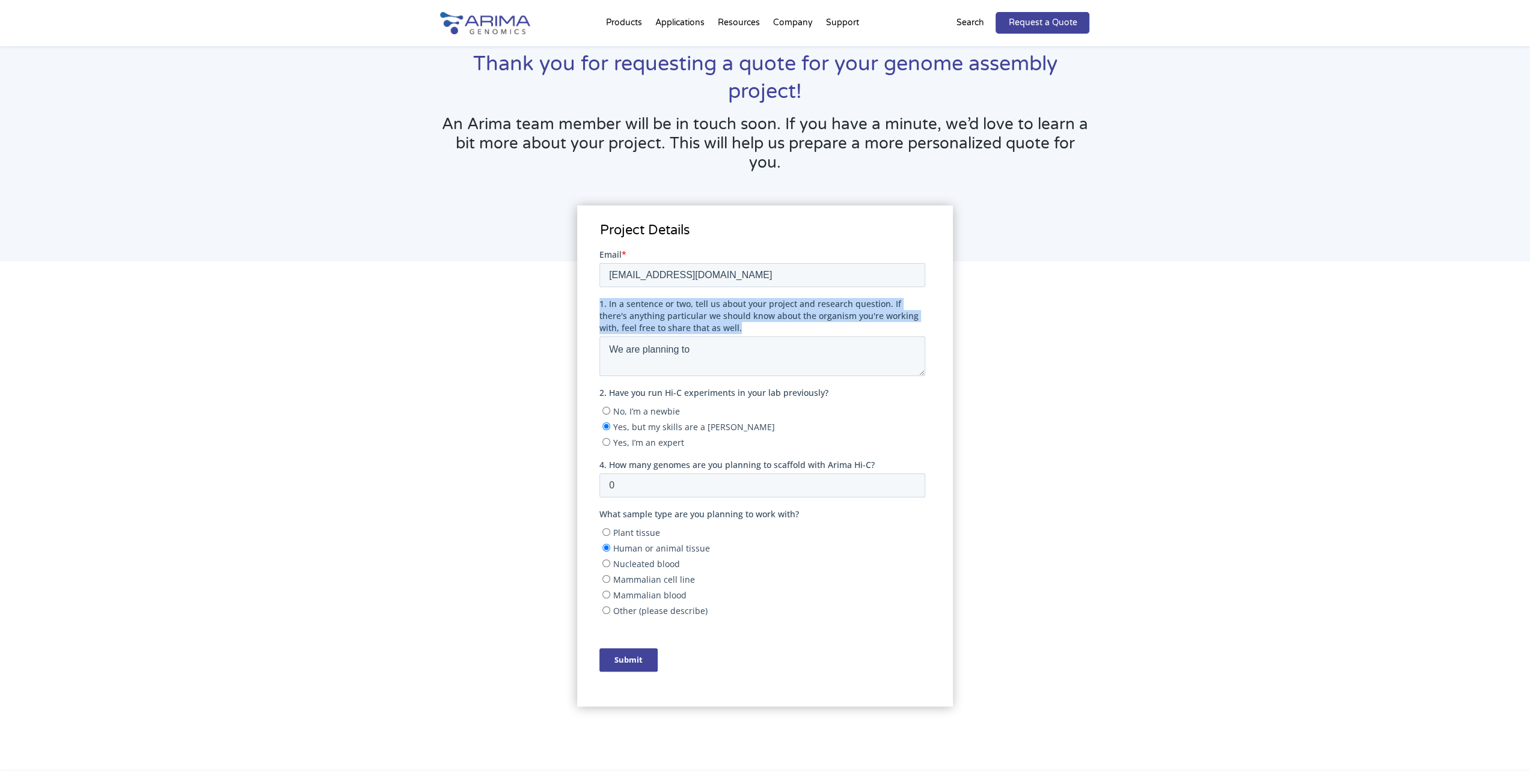
drag, startPoint x: 703, startPoint y: 333, endPoint x: 1198, endPoint y: 550, distance: 540.5
click at [599, 302] on label "1. In a sentence or two, tell us about your project and research question. If t…" at bounding box center [765, 315] width 330 height 36
copy span "1. In a sentence or two, tell us about your project and research question. If t…"
click at [502, 316] on div "Project Details" at bounding box center [765, 517] width 649 height 414
click at [636, 291] on fieldset "Email * vTEDDY@unist.ac.kr" at bounding box center [765, 273] width 330 height 49
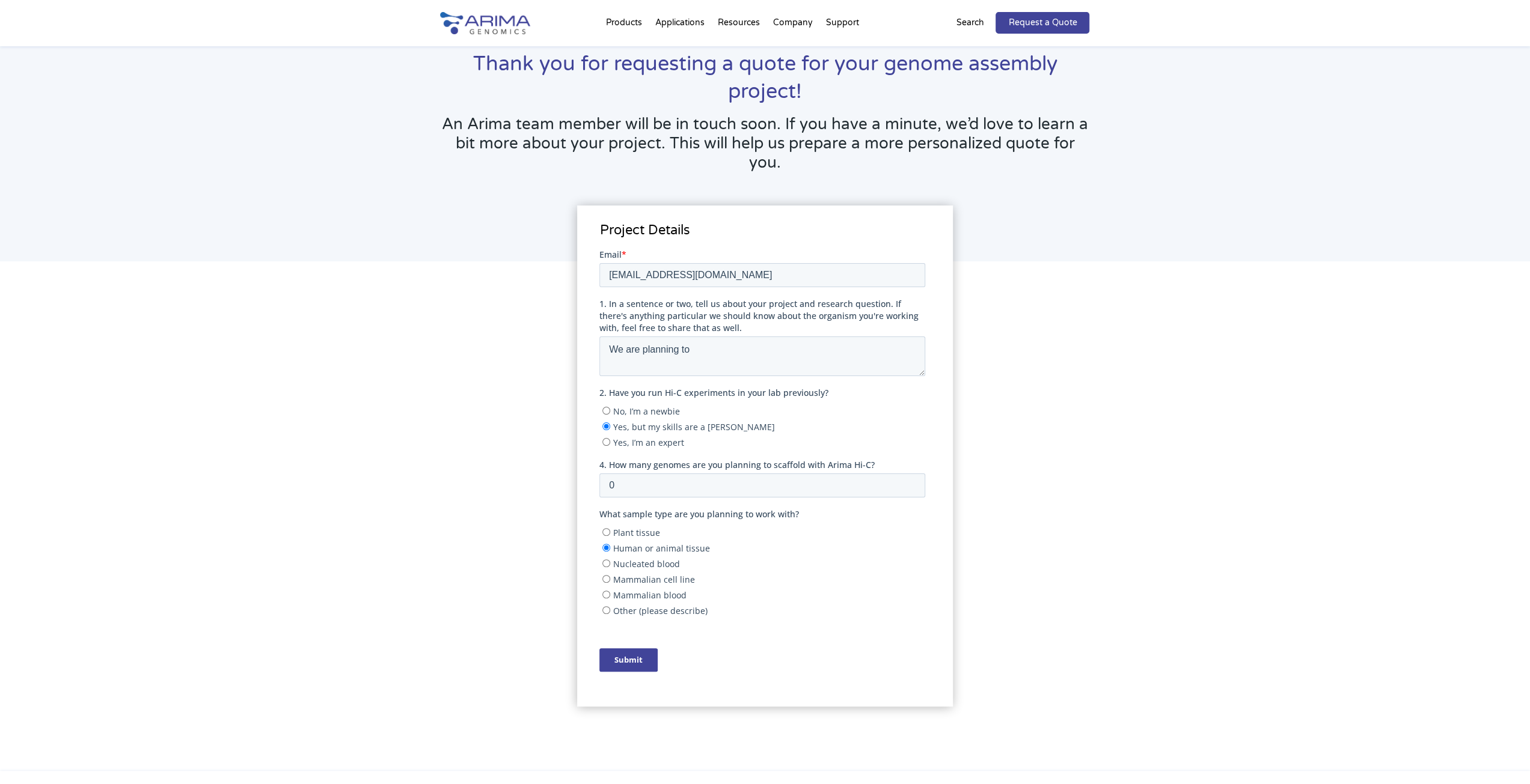
drag, startPoint x: 472, startPoint y: 260, endPoint x: 457, endPoint y: 263, distance: 15.3
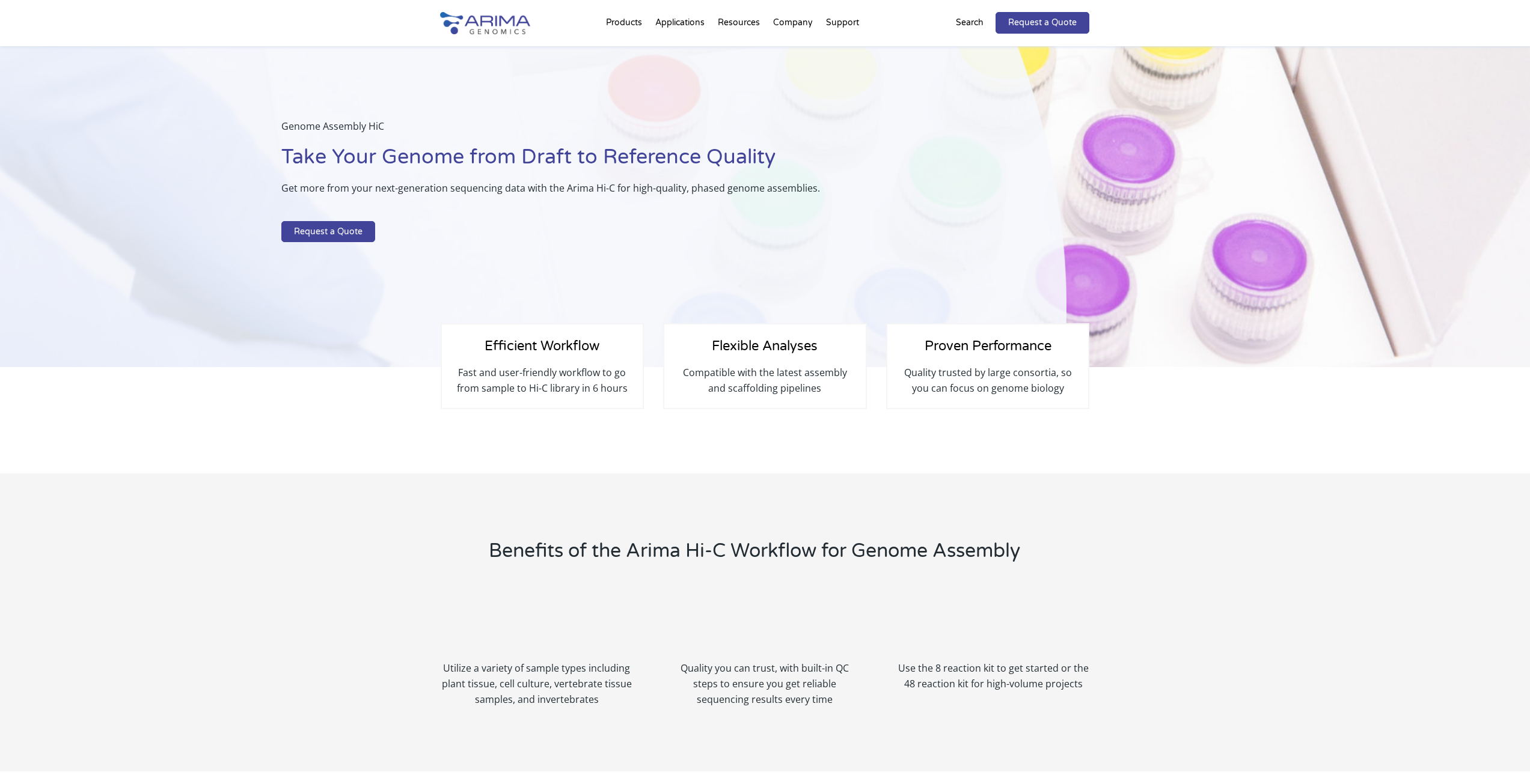
scroll to position [2143, 0]
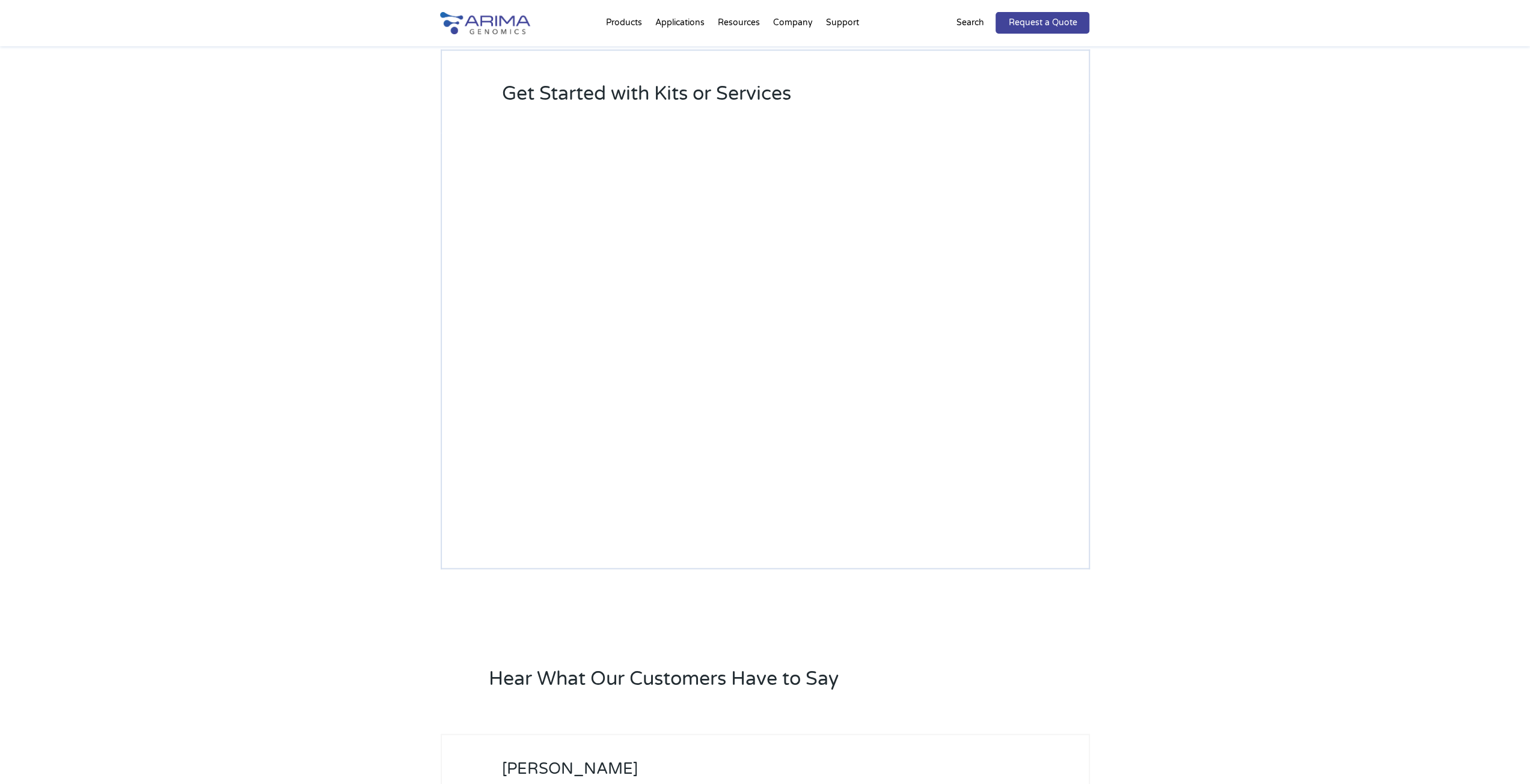
select select "Other/Non-US"
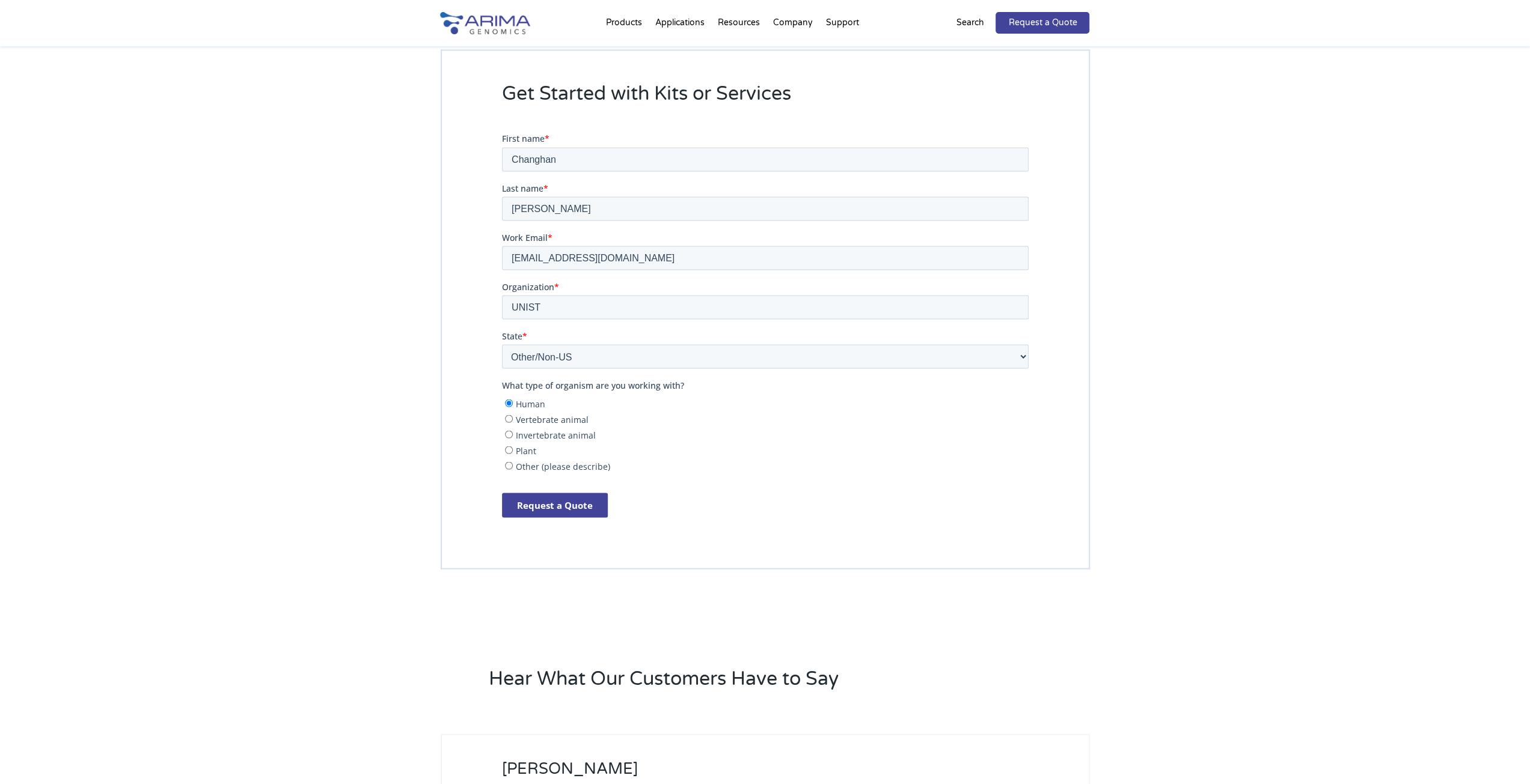
scroll to position [0, 0]
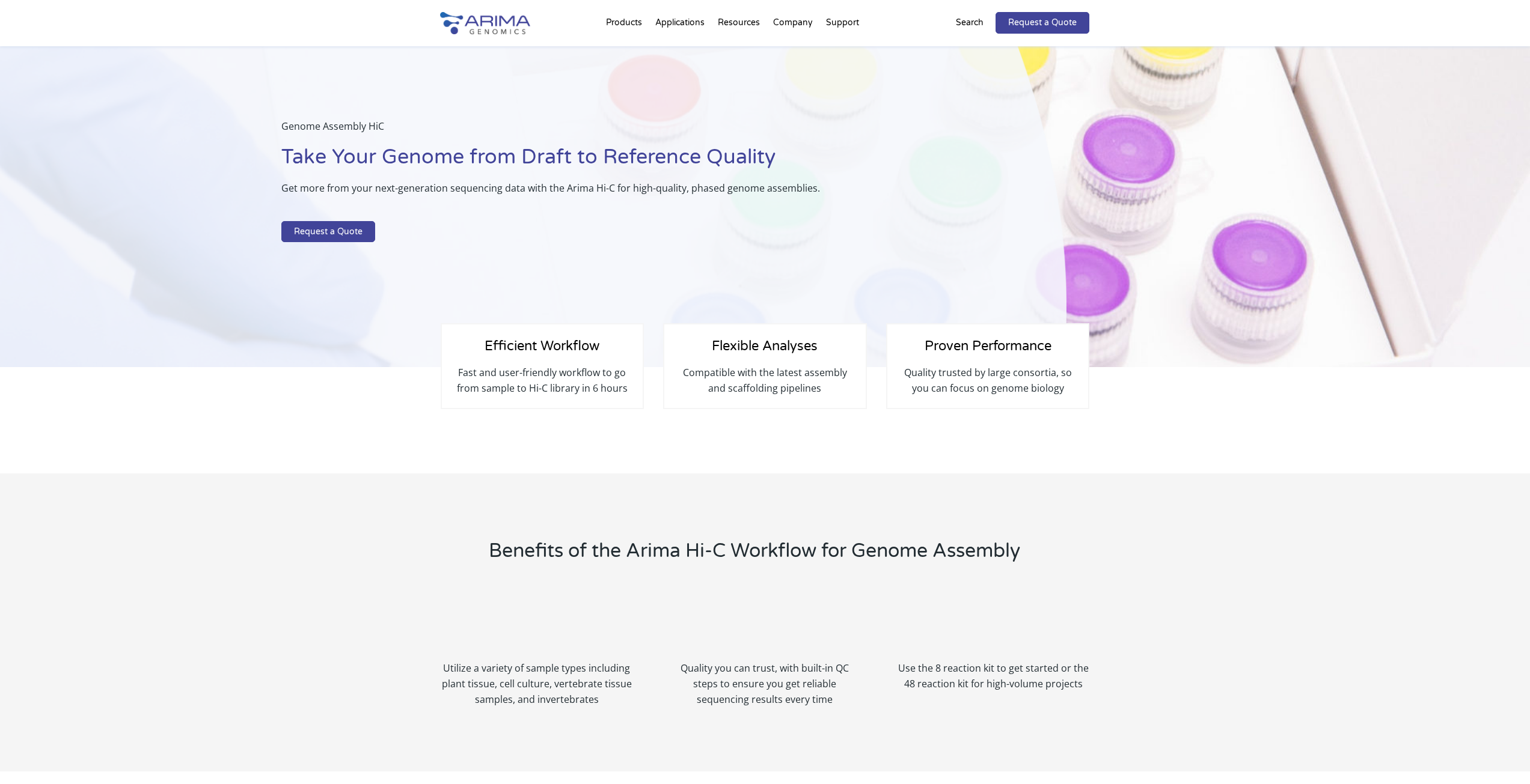
scroll to position [2143, 0]
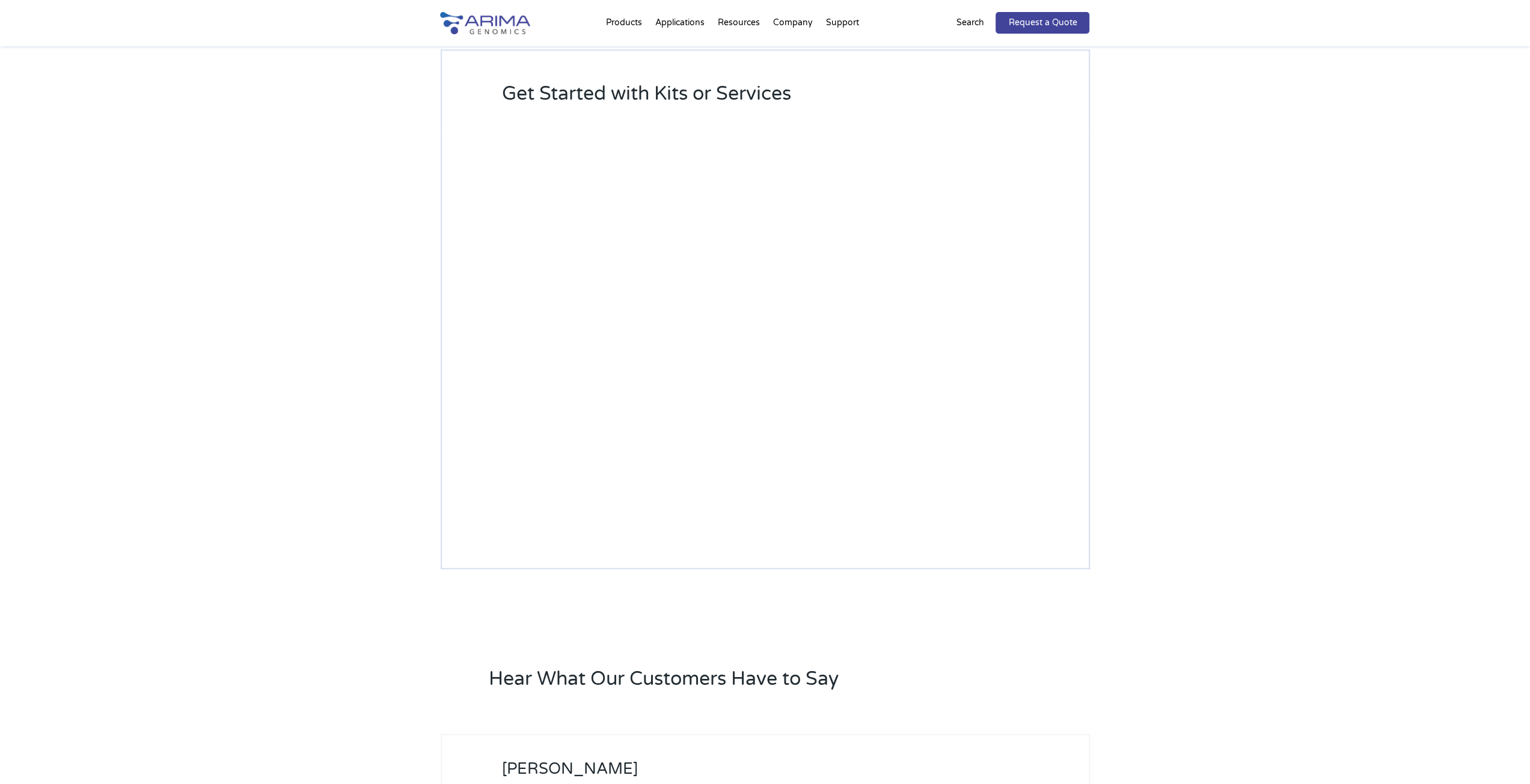
select select "Other/Non-US"
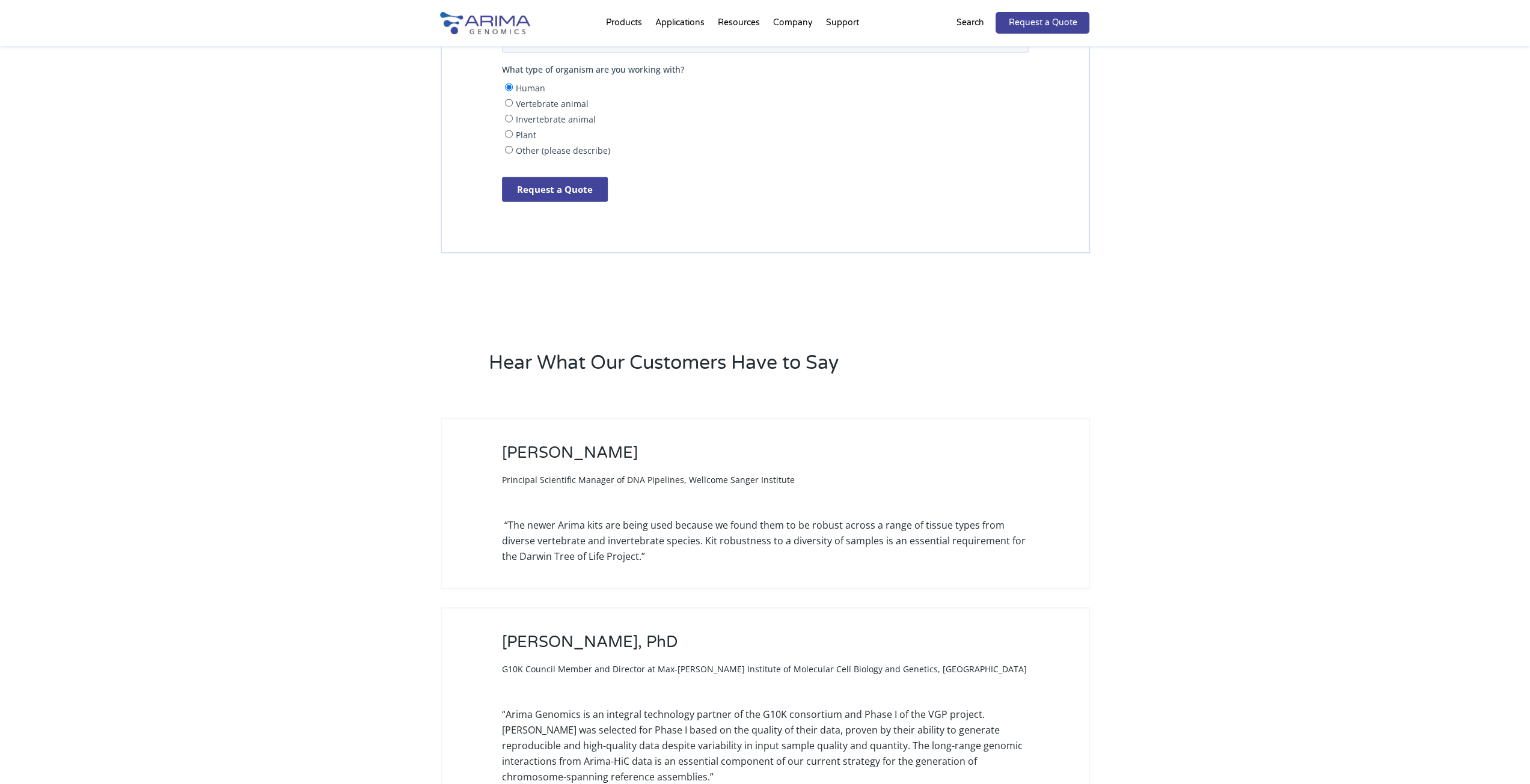
scroll to position [2808, 0]
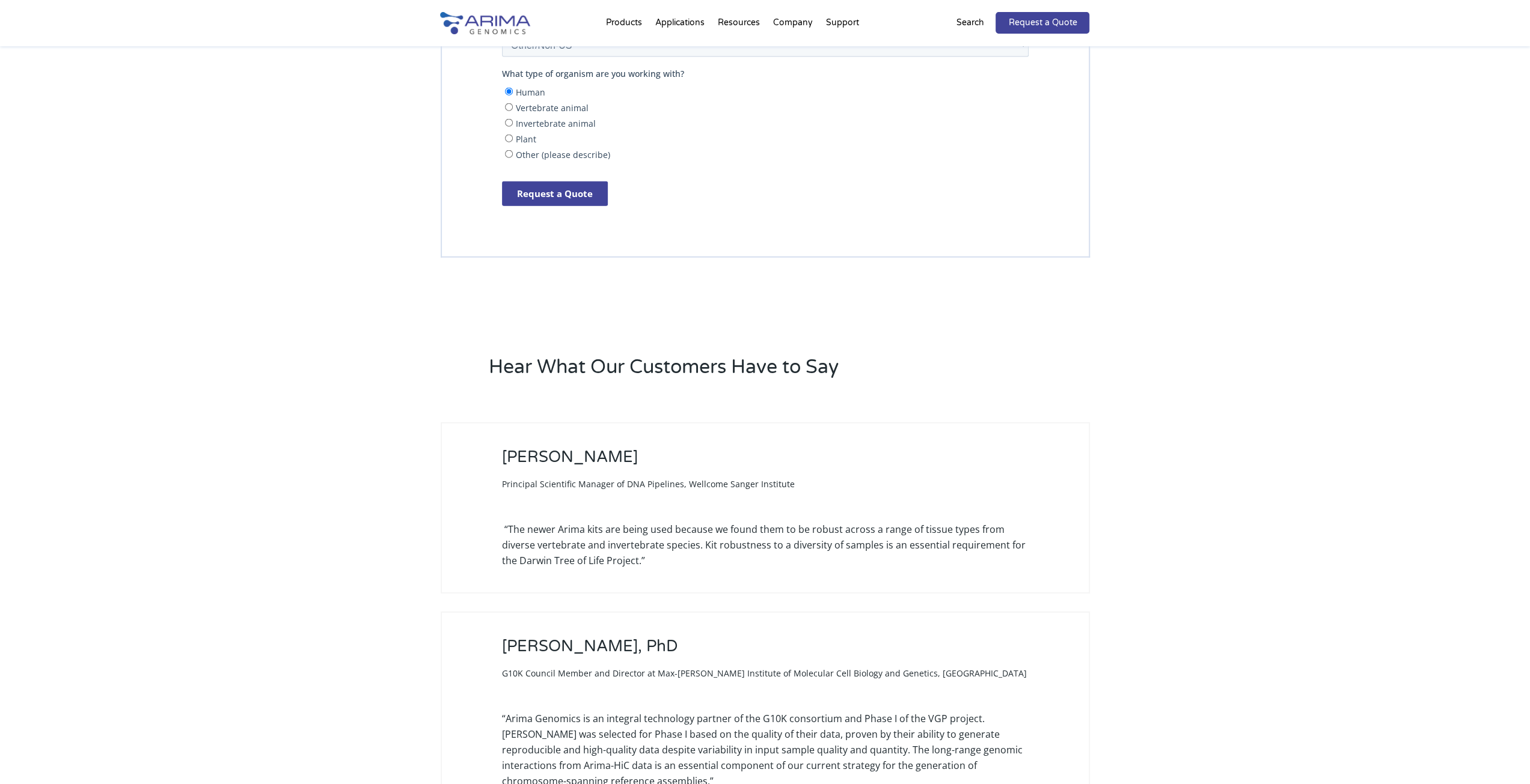
click at [353, 472] on div "Hear What Our Customers Have to Say [PERSON_NAME] Principal Scientific Manager …" at bounding box center [765, 679] width 1530 height 746
